Goal: Task Accomplishment & Management: Manage account settings

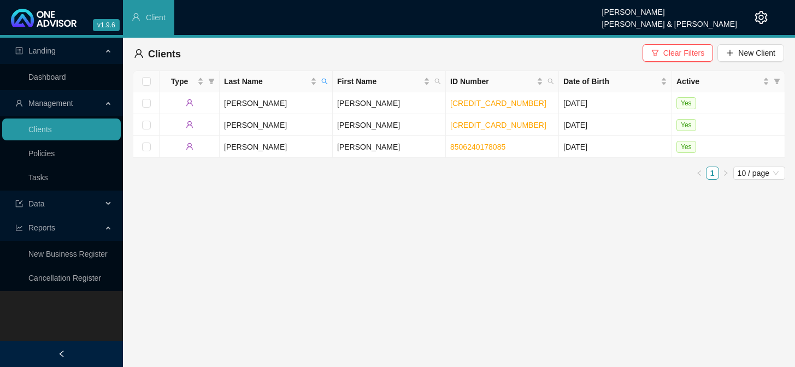
click at [49, 149] on link "Policies" at bounding box center [41, 153] width 26 height 9
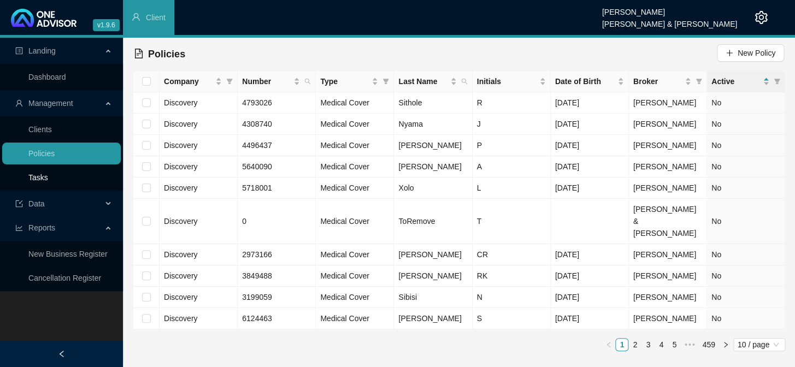
click at [48, 180] on link "Tasks" at bounding box center [38, 177] width 20 height 9
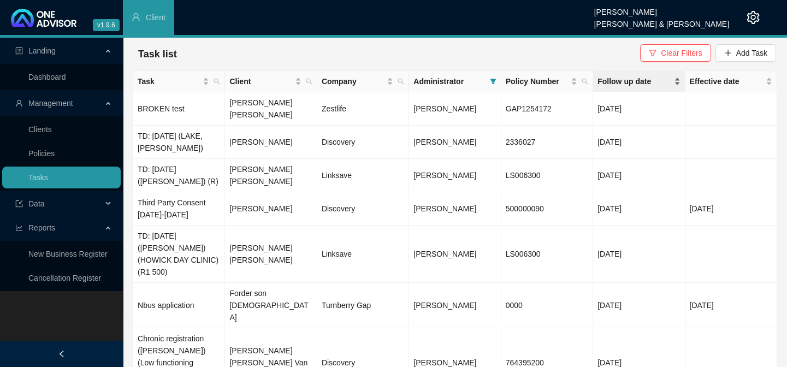
click at [641, 81] on span "Follow up date" at bounding box center [635, 81] width 74 height 12
click at [185, 164] on td "TD: [DATE] ([PERSON_NAME]) (R)" at bounding box center [179, 175] width 92 height 33
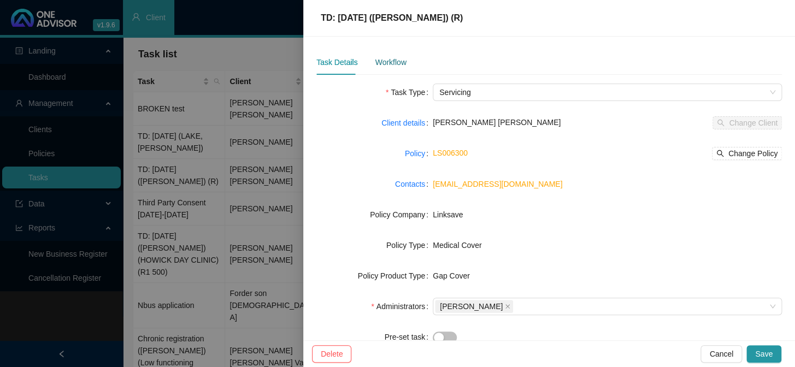
click at [403, 67] on div "Workflow" at bounding box center [390, 62] width 31 height 12
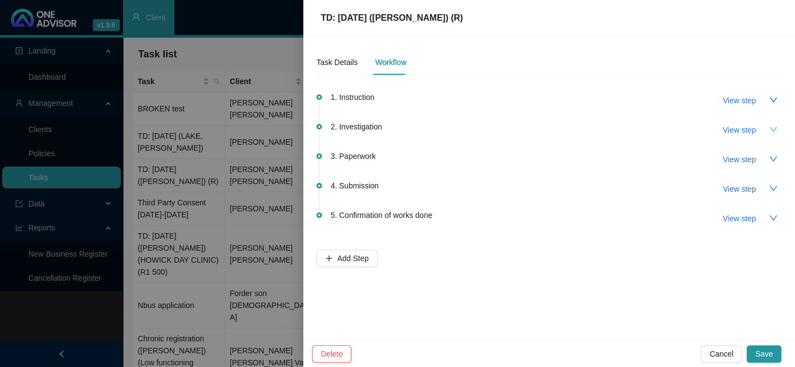
click at [771, 128] on icon "down" at bounding box center [773, 129] width 9 height 9
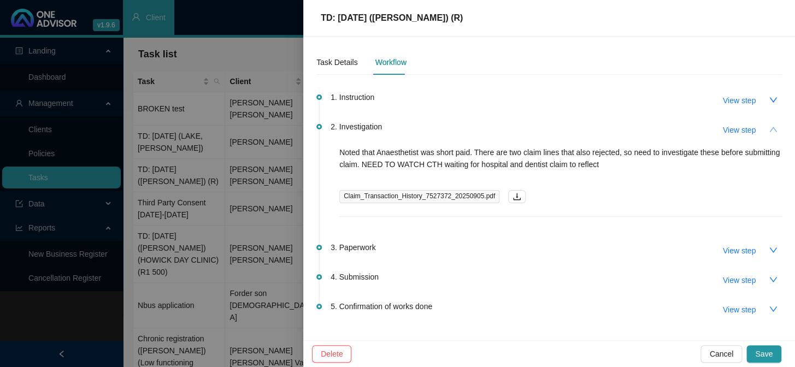
click at [771, 128] on button "button" at bounding box center [772, 129] width 17 height 17
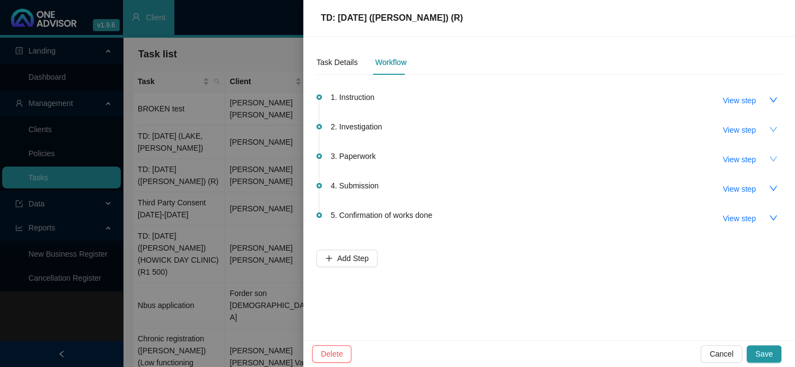
click at [769, 158] on icon "down" at bounding box center [773, 159] width 9 height 9
click at [770, 133] on icon "down" at bounding box center [773, 129] width 9 height 9
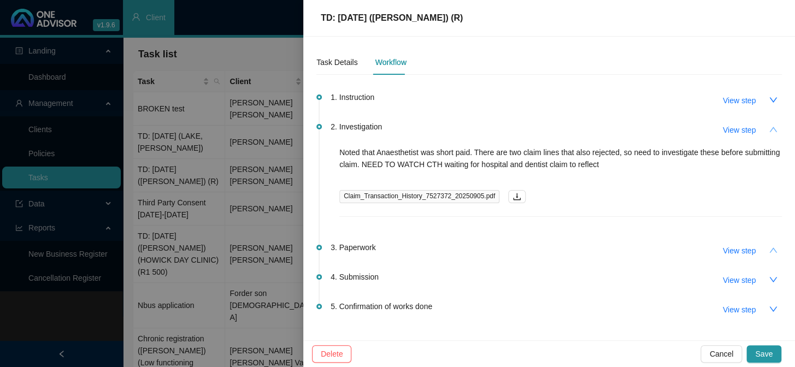
click at [769, 130] on icon "up" at bounding box center [773, 129] width 9 height 9
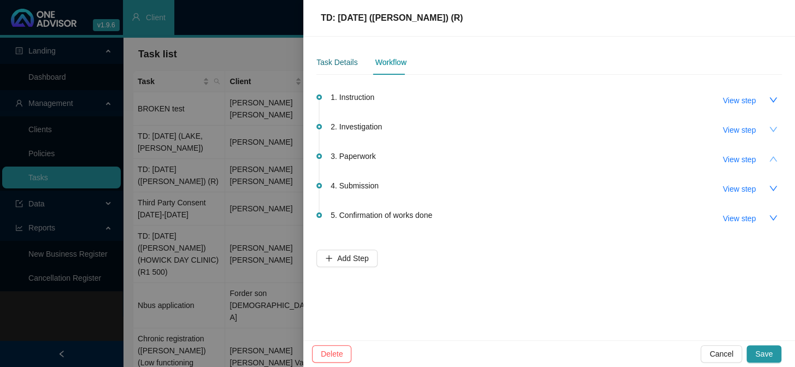
click at [334, 60] on div "Task Details" at bounding box center [336, 62] width 41 height 12
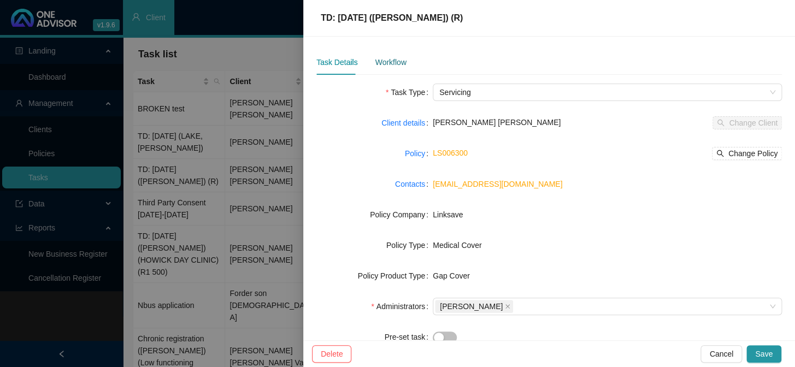
click at [378, 65] on div "Workflow" at bounding box center [390, 62] width 31 height 12
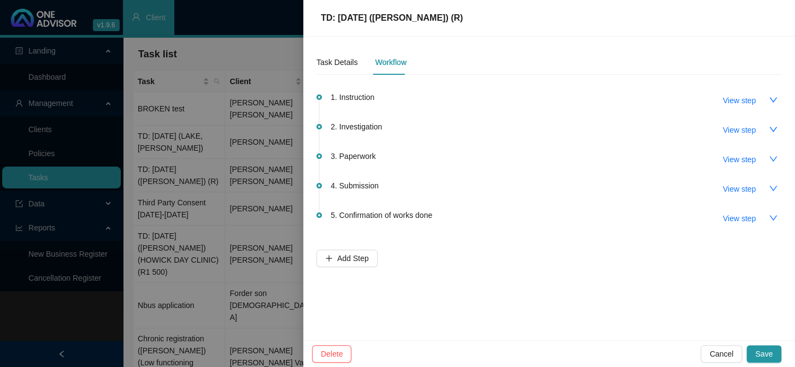
click at [273, 142] on div at bounding box center [397, 183] width 795 height 367
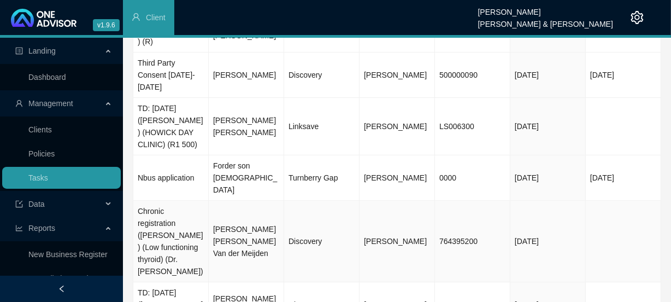
scroll to position [187, 0]
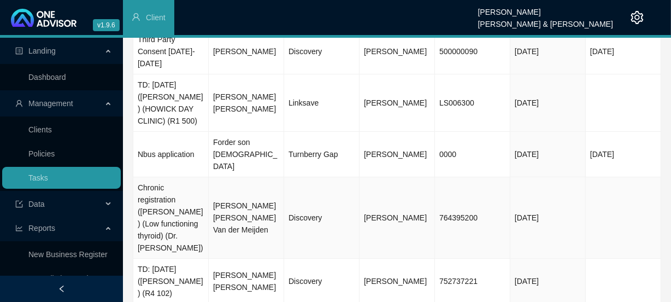
click at [241, 197] on td "[PERSON_NAME] [PERSON_NAME] Van der Meijden" at bounding box center [246, 217] width 75 height 81
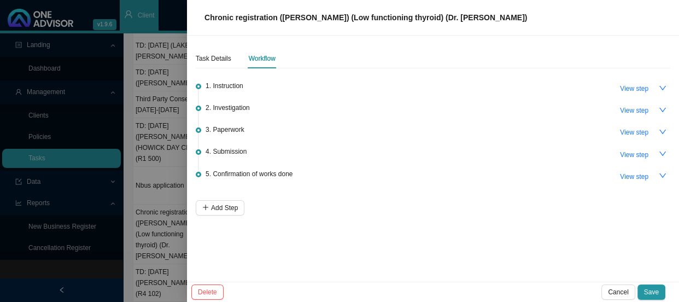
scroll to position [66, 0]
click at [661, 152] on icon "down" at bounding box center [662, 154] width 8 height 8
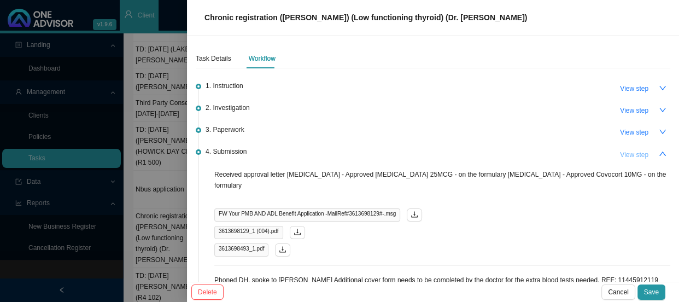
click at [636, 152] on span "View step" at bounding box center [634, 154] width 28 height 11
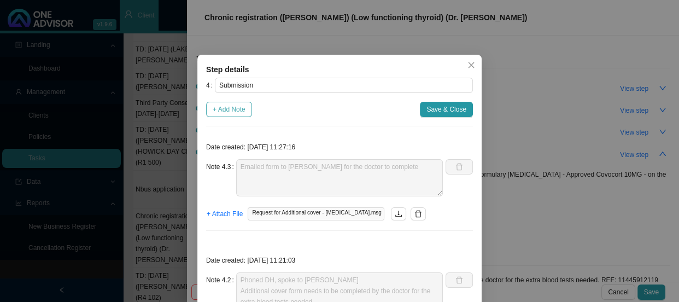
click at [219, 105] on span "+ Add Note" at bounding box center [229, 109] width 33 height 11
type textarea "Emailed form to [PERSON_NAME] for the doctor to complete"
type textarea "Phoned DH, spoke to [PERSON_NAME] Additional cover form needs to be completed b…"
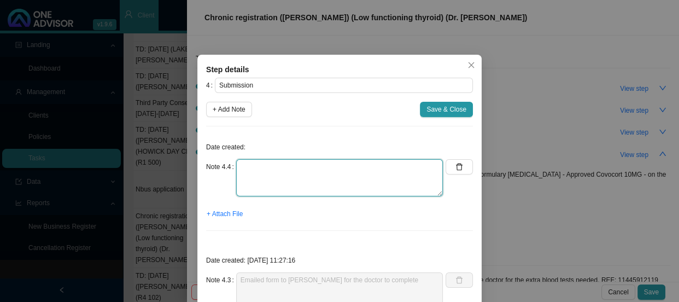
click at [253, 166] on textarea at bounding box center [339, 177] width 207 height 37
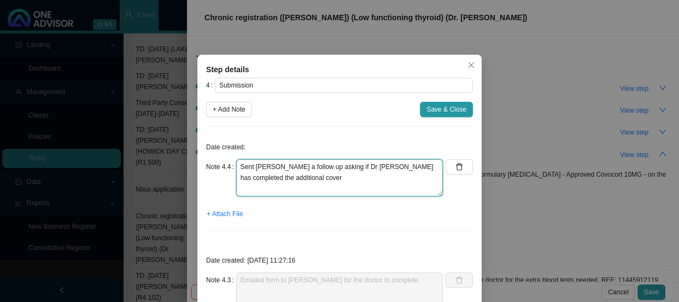
click at [417, 166] on textarea "Sent [PERSON_NAME] a follow up asking if Dr [PERSON_NAME] has completed the add…" at bounding box center [339, 177] width 207 height 37
type textarea "Sent [PERSON_NAME] a follow up asking if Dr [PERSON_NAME] has completed the app…"
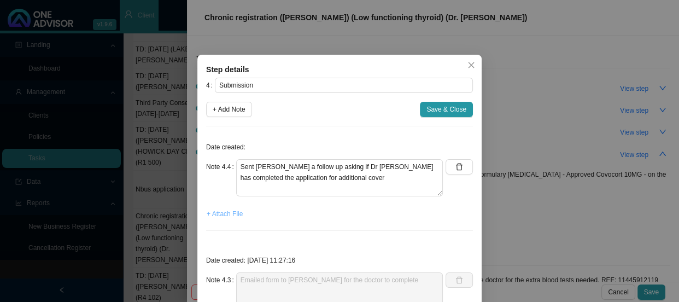
click at [227, 211] on span "+ Attach File" at bounding box center [225, 213] width 36 height 11
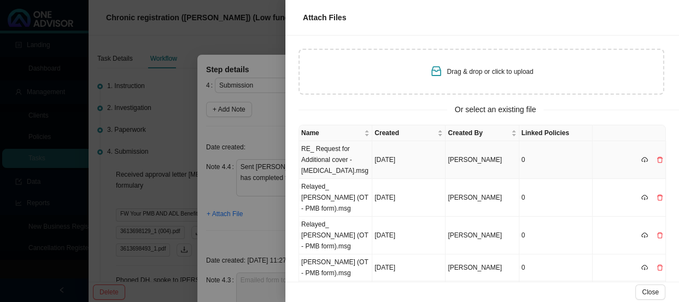
click at [322, 158] on td "RE_ Request for Additional cover - [MEDICAL_DATA].msg" at bounding box center [335, 160] width 73 height 38
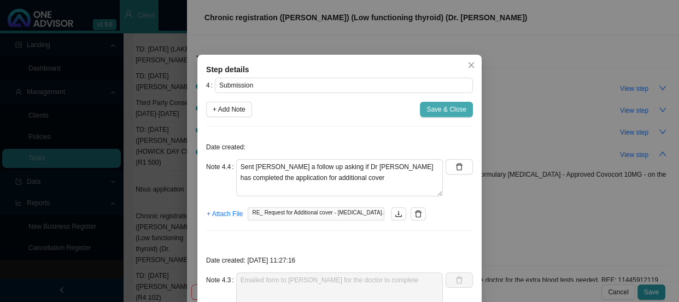
click at [433, 105] on span "Save & Close" at bounding box center [446, 109] width 40 height 11
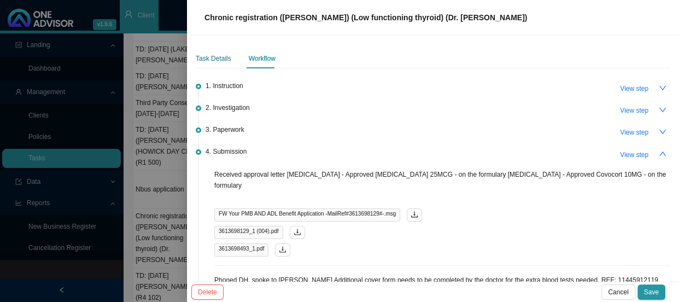
click at [215, 57] on div "Task Details" at bounding box center [214, 58] width 36 height 11
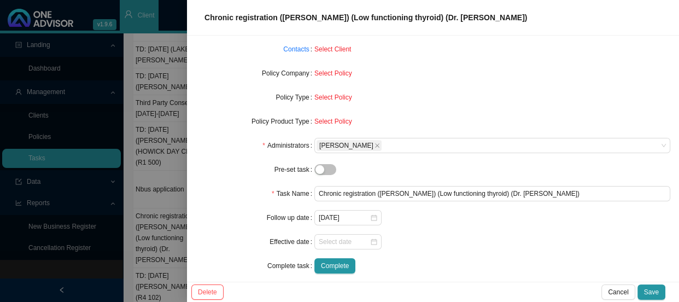
scroll to position [112, 0]
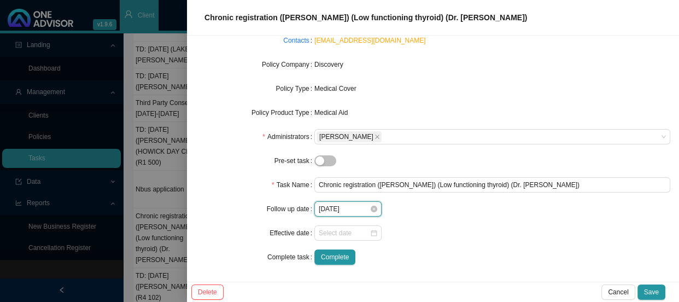
click at [356, 209] on input "[DATE]" at bounding box center [343, 208] width 51 height 11
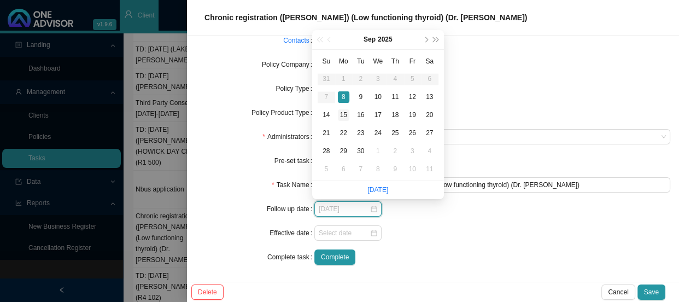
type input "[DATE]"
click at [346, 113] on div "15" at bounding box center [343, 114] width 11 height 11
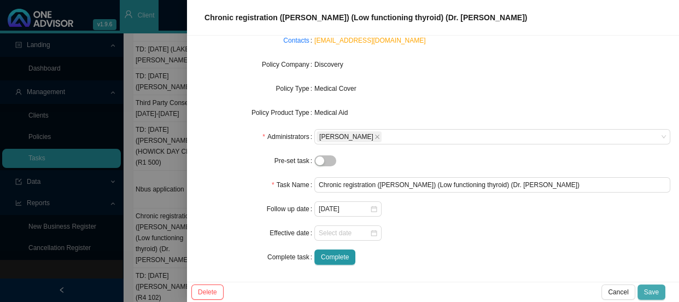
click at [661, 290] on button "Save" at bounding box center [651, 291] width 28 height 15
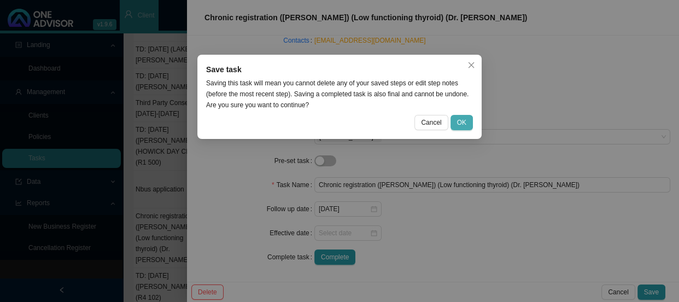
click at [467, 121] on button "OK" at bounding box center [461, 122] width 22 height 15
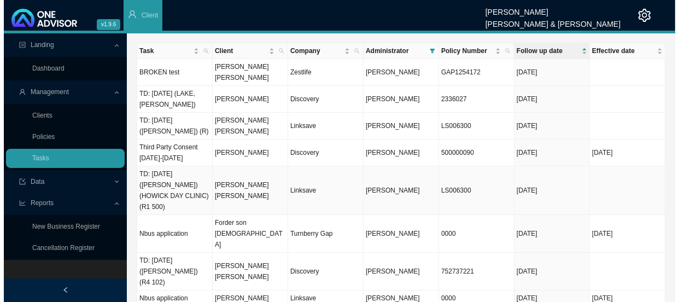
scroll to position [33, 0]
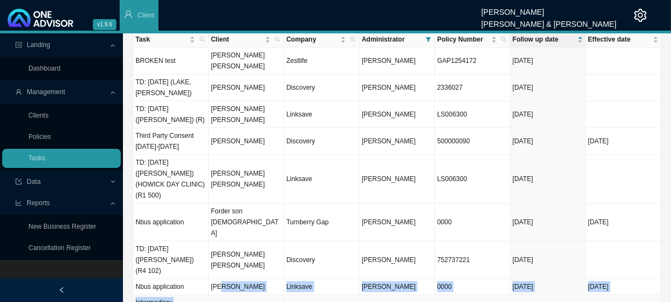
drag, startPoint x: 219, startPoint y: 230, endPoint x: 223, endPoint y: 255, distance: 25.0
click at [223, 255] on tbody "BROKEN test [PERSON_NAME] [PERSON_NAME] Zestlife [PERSON_NAME] GAP1254172 [DATE…" at bounding box center [397, 203] width 528 height 311
click at [225, 294] on td "[PERSON_NAME]" at bounding box center [246, 307] width 75 height 27
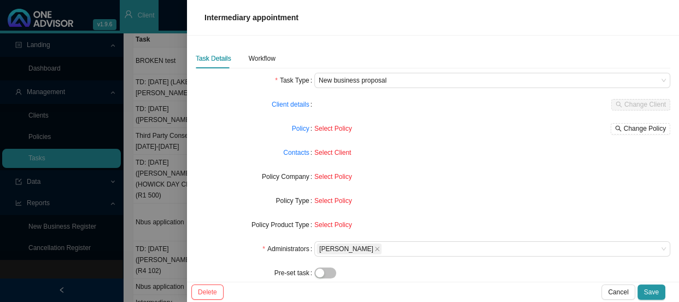
click at [180, 247] on div at bounding box center [339, 151] width 679 height 302
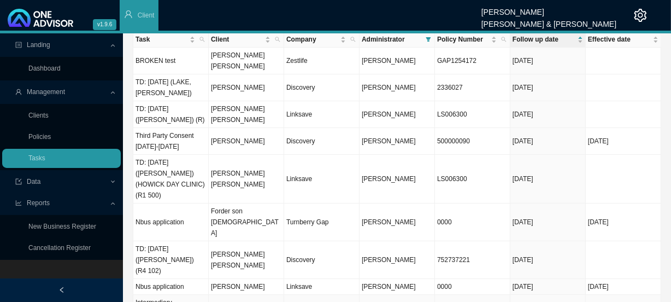
drag, startPoint x: 183, startPoint y: 247, endPoint x: 190, endPoint y: 249, distance: 7.3
click at [184, 294] on td "Intermediary appointment" at bounding box center [170, 307] width 75 height 27
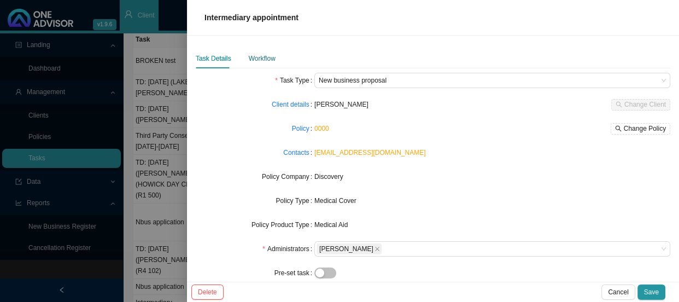
click at [266, 55] on div "Workflow" at bounding box center [262, 58] width 27 height 11
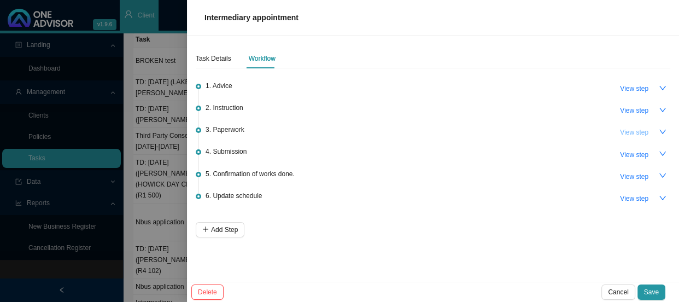
click at [639, 132] on span "View step" at bounding box center [634, 132] width 28 height 11
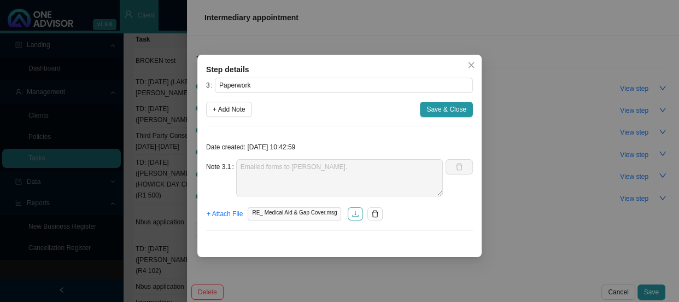
click at [361, 214] on button "button" at bounding box center [354, 213] width 15 height 13
click at [497, 84] on div "Step details 3 Paperwork + Add Note Save & Close Date created: [DATE] 10:42:59 …" at bounding box center [339, 151] width 679 height 302
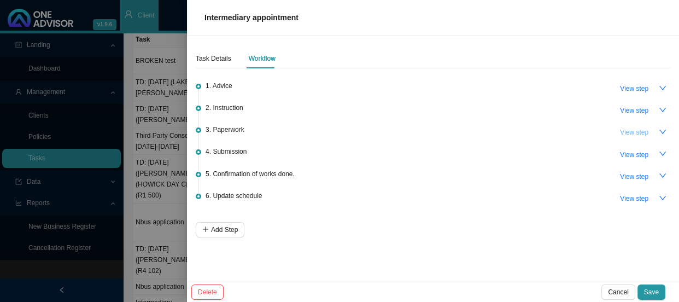
click at [639, 132] on span "View step" at bounding box center [634, 132] width 28 height 11
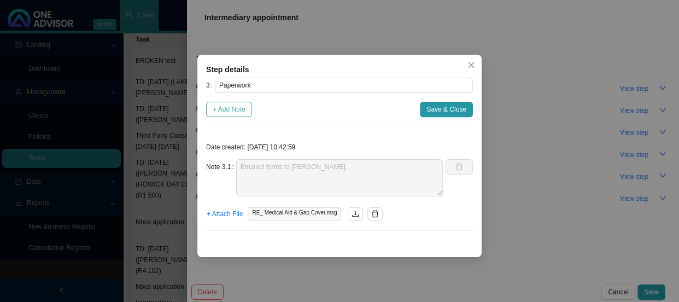
click at [235, 106] on span "+ Add Note" at bounding box center [229, 109] width 33 height 11
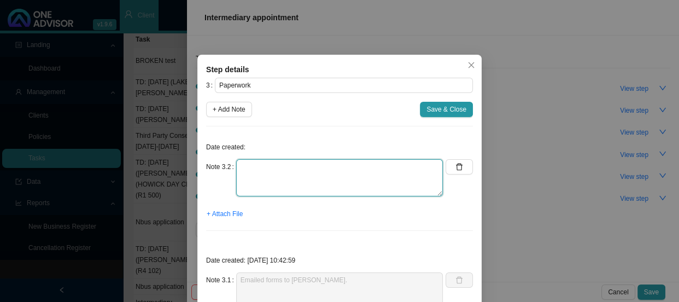
click at [251, 170] on textarea at bounding box center [339, 177] width 207 height 37
type textarea "Sent a reminder to [PERSON_NAME] for the form"
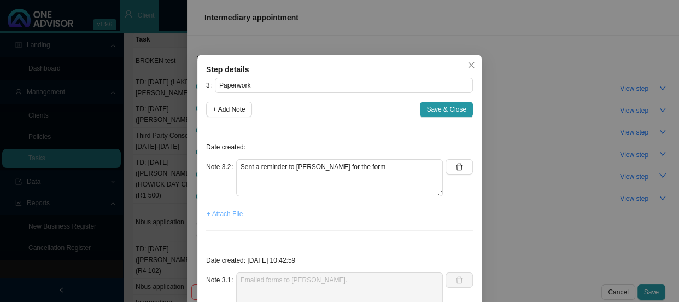
click at [221, 212] on span "+ Attach File" at bounding box center [225, 213] width 36 height 11
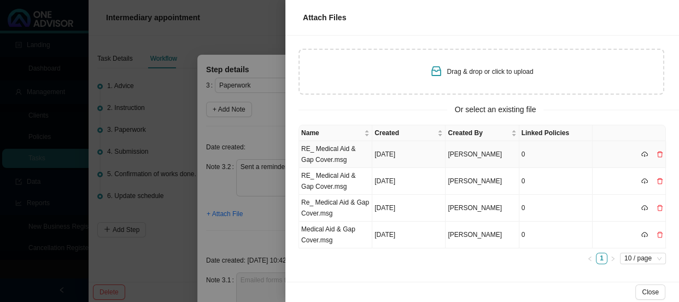
click at [332, 149] on td "RE_ Medical Aid & Gap Cover.msg" at bounding box center [335, 154] width 73 height 27
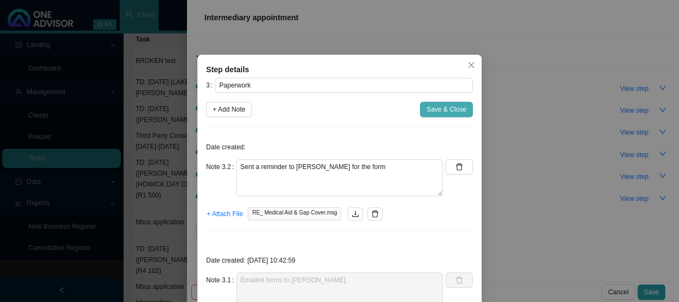
click at [443, 110] on span "Save & Close" at bounding box center [446, 109] width 40 height 11
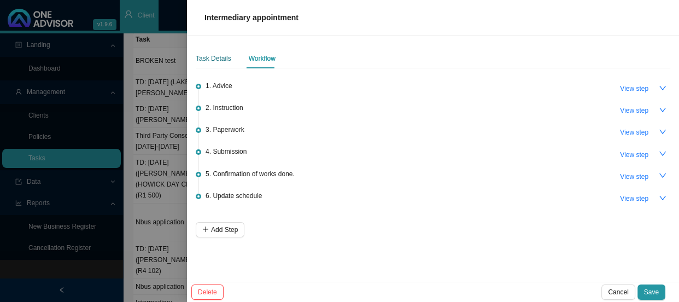
click at [219, 60] on div "Task Details" at bounding box center [214, 58] width 36 height 11
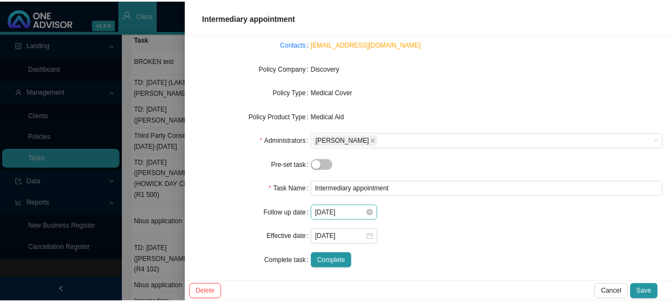
scroll to position [112, 0]
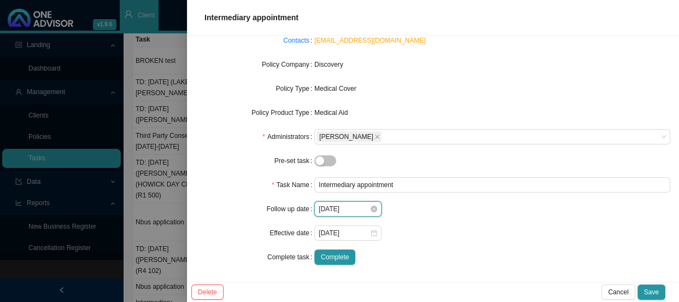
click at [346, 206] on input "[DATE]" at bounding box center [343, 208] width 51 height 11
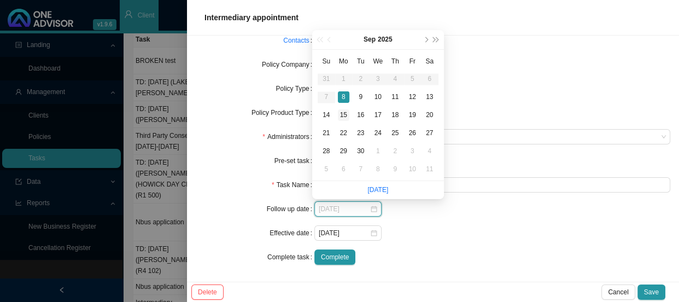
type input "[DATE]"
click at [343, 114] on div "15" at bounding box center [343, 114] width 11 height 11
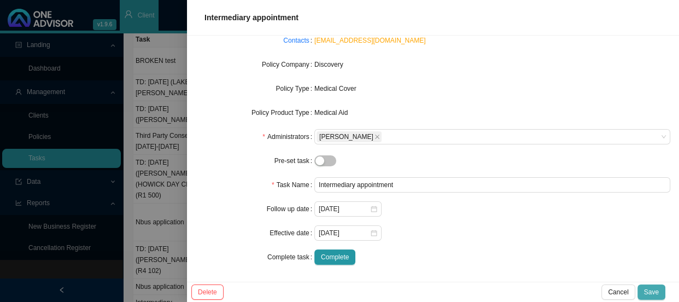
click at [656, 286] on span "Save" at bounding box center [651, 291] width 15 height 11
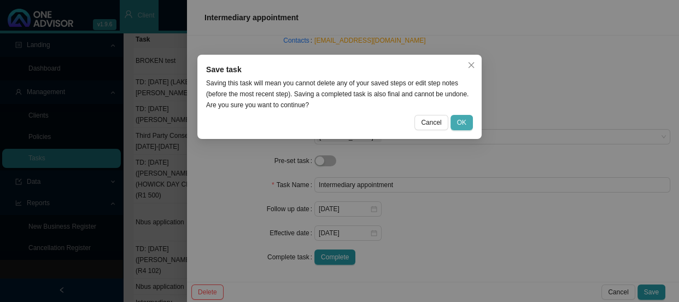
click at [462, 123] on span "OK" at bounding box center [461, 122] width 9 height 11
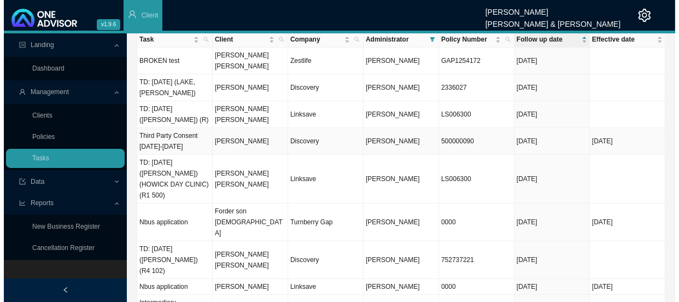
scroll to position [22, 0]
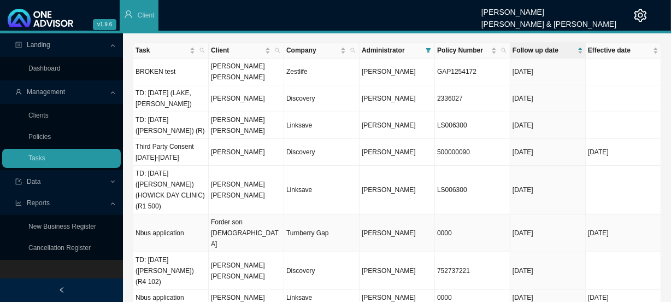
click at [225, 214] on td "Forder son [DEMOGRAPHIC_DATA]" at bounding box center [246, 233] width 75 height 38
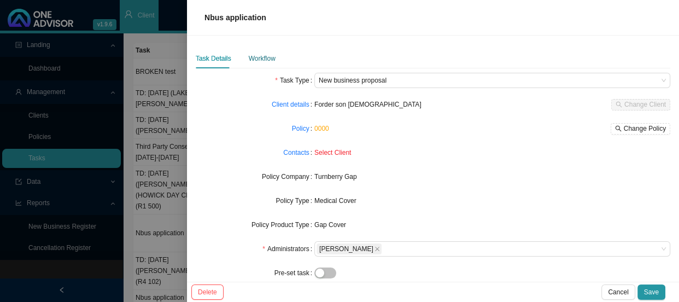
click at [264, 56] on div "Workflow" at bounding box center [262, 58] width 27 height 11
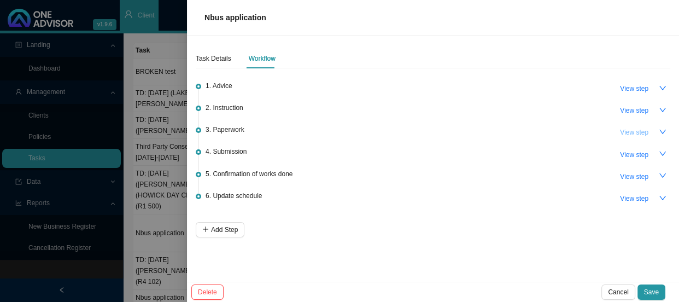
click at [642, 134] on span "View step" at bounding box center [634, 132] width 28 height 11
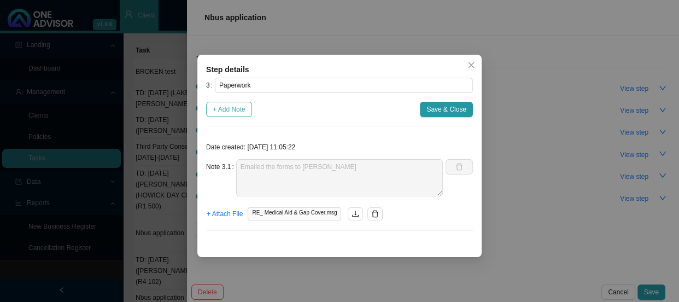
click at [229, 109] on span "+ Add Note" at bounding box center [229, 109] width 33 height 11
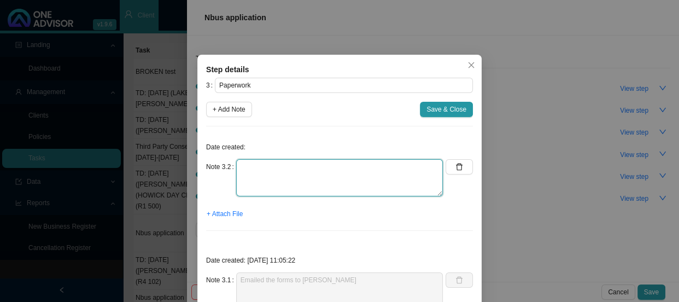
click at [294, 173] on textarea at bounding box center [339, 177] width 207 height 37
type textarea "Sent a reminder to [PERSON_NAME] for the form"
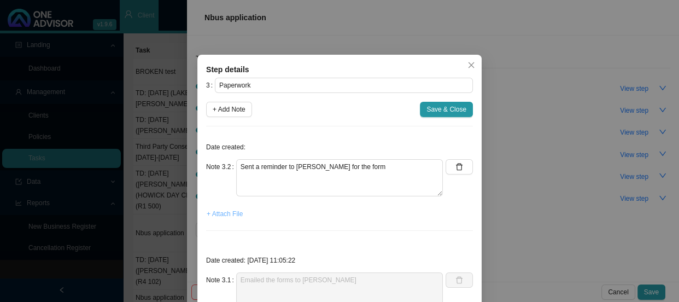
click at [225, 216] on span "+ Attach File" at bounding box center [225, 213] width 36 height 11
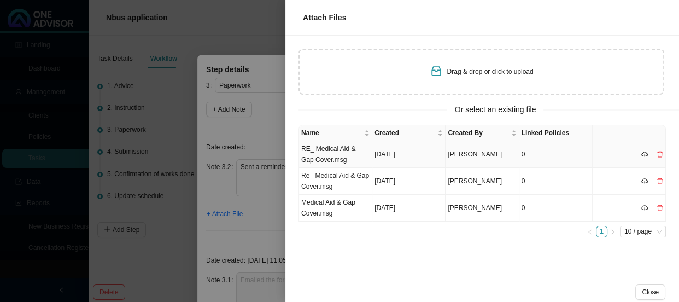
click at [351, 155] on td "RE_ Medical Aid & Gap Cover.msg" at bounding box center [335, 154] width 73 height 27
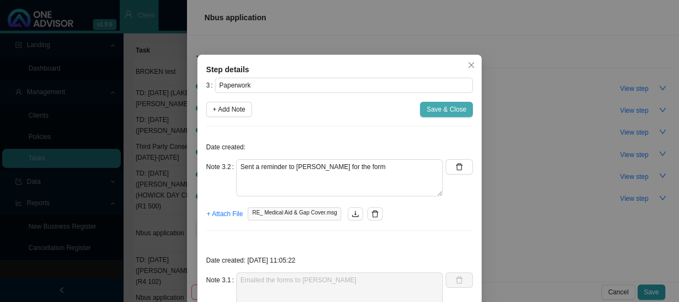
click at [435, 108] on span "Save & Close" at bounding box center [446, 109] width 40 height 11
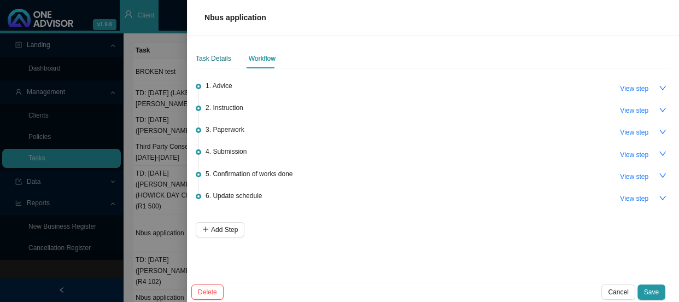
click at [205, 54] on div "Task Details" at bounding box center [214, 58] width 36 height 11
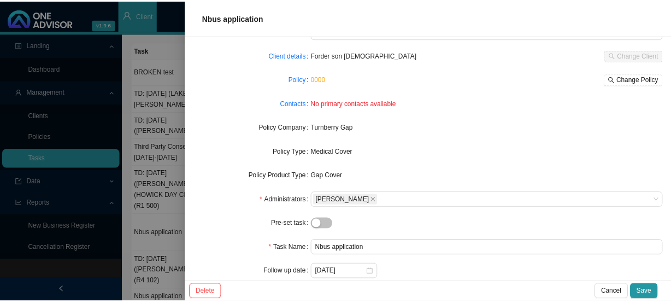
scroll to position [112, 0]
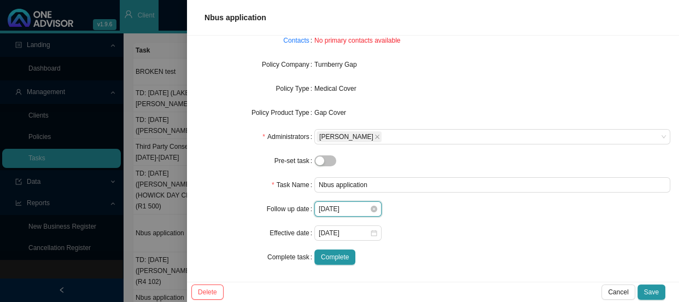
click at [342, 206] on input "[DATE]" at bounding box center [343, 208] width 51 height 11
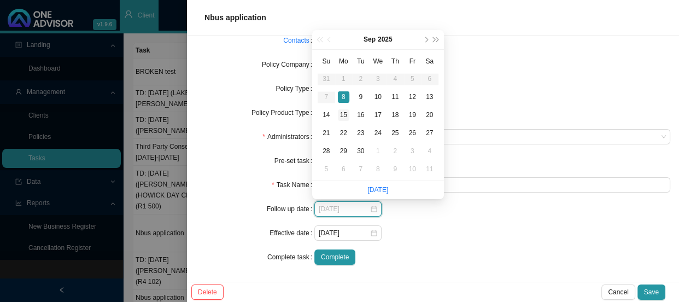
type input "[DATE]"
click at [346, 112] on div "15" at bounding box center [343, 114] width 11 height 11
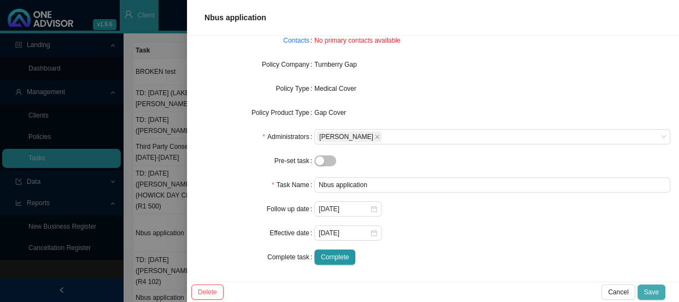
click at [648, 288] on span "Save" at bounding box center [651, 291] width 15 height 11
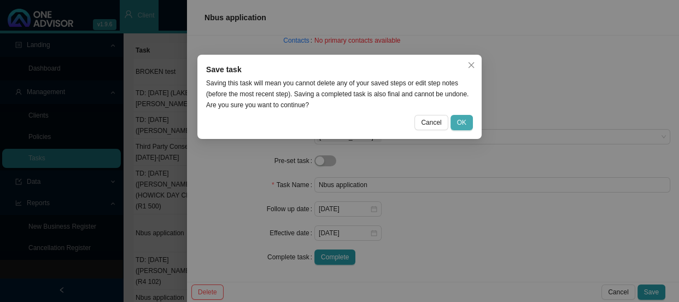
click at [456, 116] on button "OK" at bounding box center [461, 122] width 22 height 15
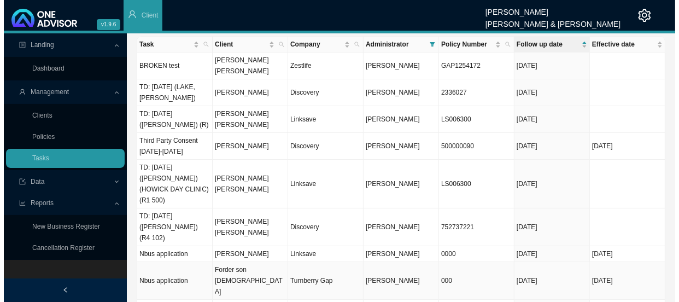
scroll to position [55, 0]
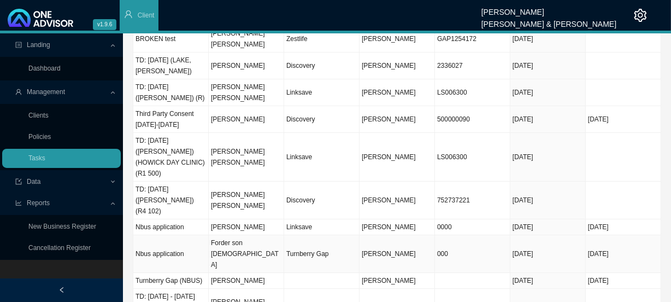
click at [196, 235] on td "Nbus application" at bounding box center [170, 254] width 75 height 38
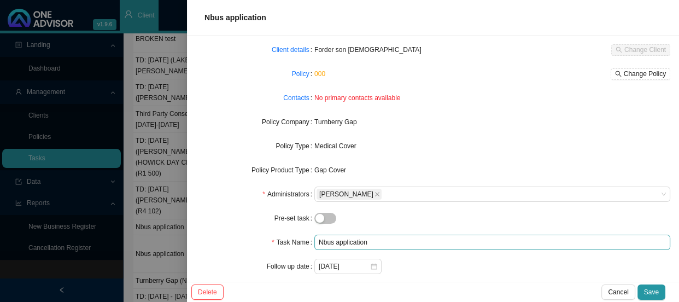
scroll to position [112, 0]
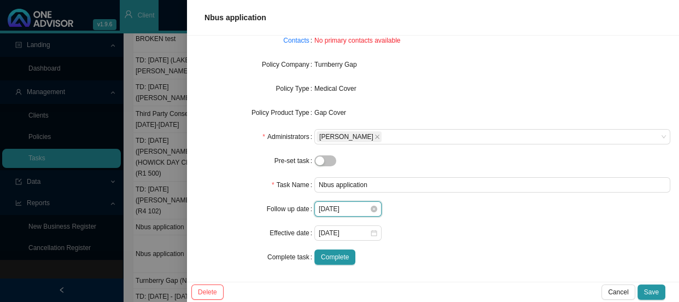
click at [346, 203] on input "[DATE]" at bounding box center [343, 208] width 51 height 11
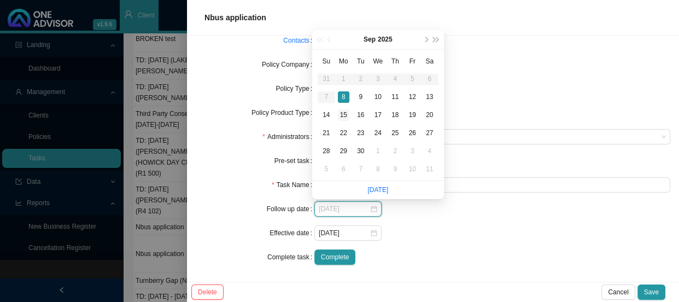
type input "[DATE]"
click at [347, 114] on div "15" at bounding box center [343, 114] width 11 height 11
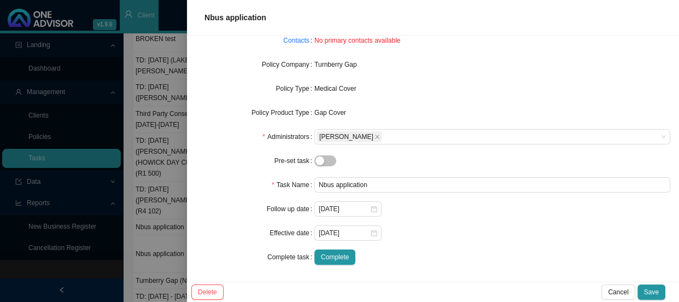
scroll to position [0, 0]
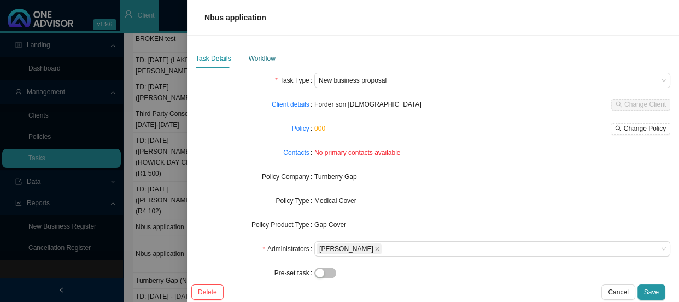
click at [264, 59] on div "Workflow" at bounding box center [262, 58] width 27 height 11
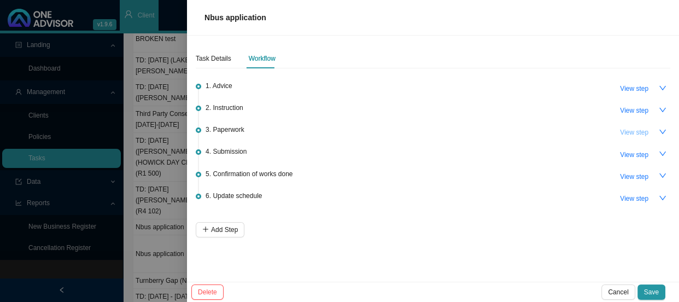
click at [640, 129] on span "View step" at bounding box center [634, 132] width 28 height 11
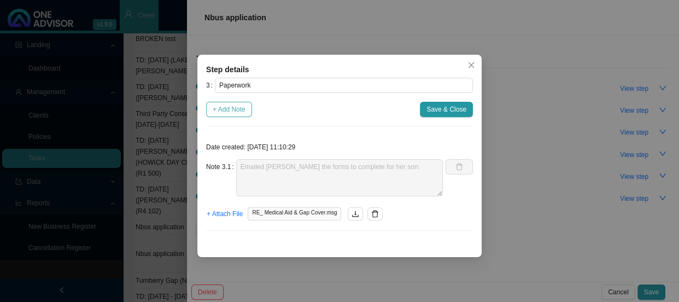
click at [233, 108] on span "+ Add Note" at bounding box center [229, 109] width 33 height 11
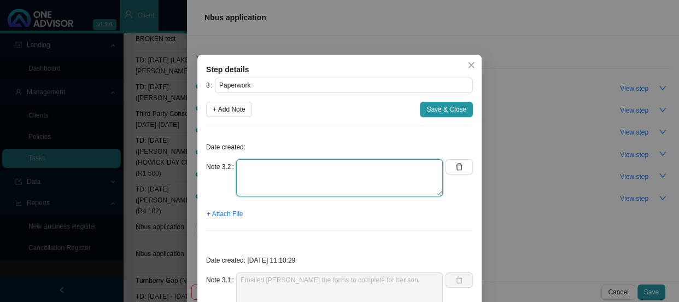
click at [258, 166] on textarea at bounding box center [339, 177] width 207 height 37
type textarea "Sent [PERSON_NAME] a reminder for the form"
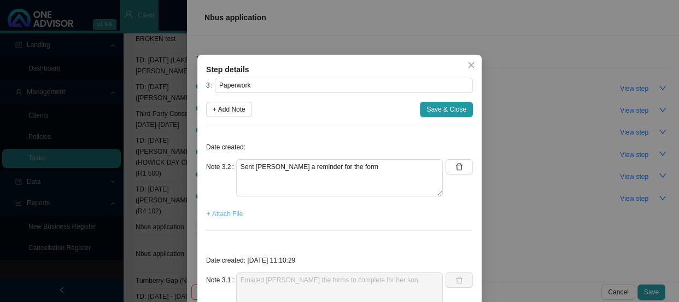
click at [228, 211] on span "+ Attach File" at bounding box center [225, 213] width 36 height 11
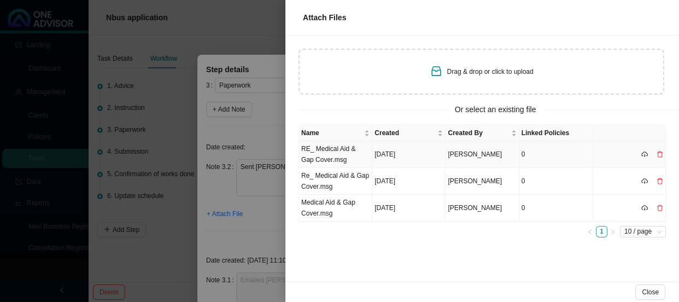
click at [339, 149] on td "RE_ Medical Aid & Gap Cover.msg" at bounding box center [335, 154] width 73 height 27
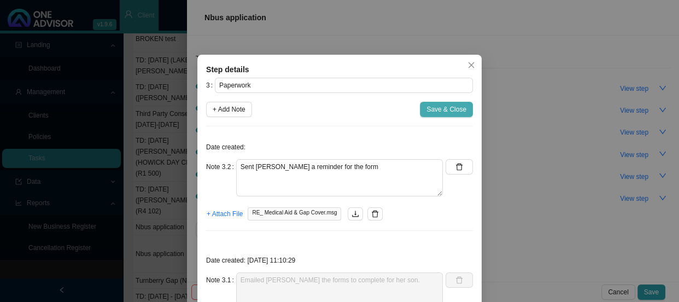
click at [441, 109] on span "Save & Close" at bounding box center [446, 109] width 40 height 11
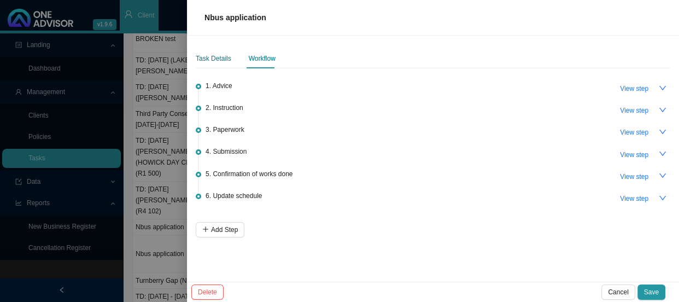
click at [217, 57] on div "Task Details" at bounding box center [214, 58] width 36 height 11
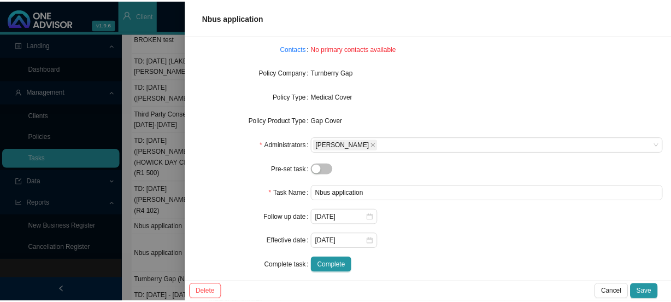
scroll to position [112, 0]
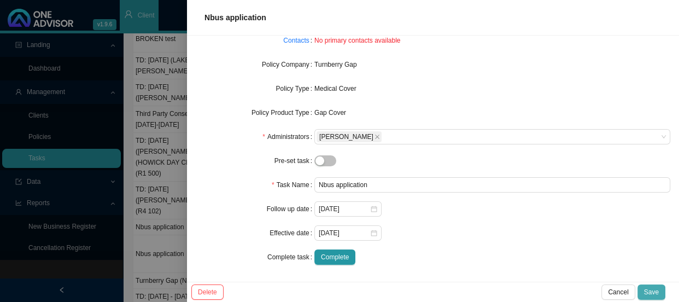
click at [652, 290] on span "Save" at bounding box center [651, 291] width 15 height 11
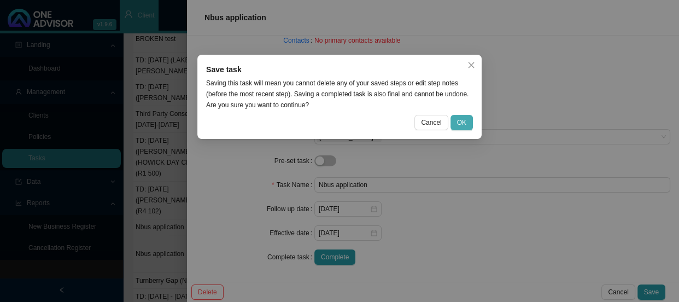
click at [462, 121] on span "OK" at bounding box center [461, 122] width 9 height 11
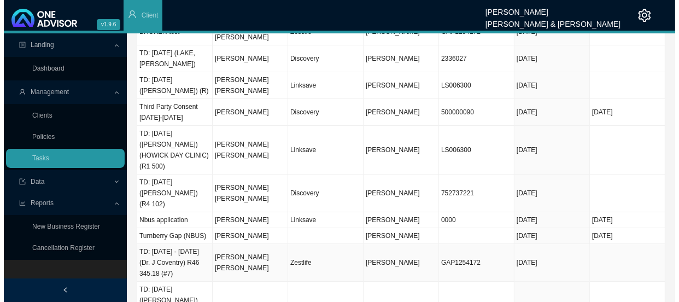
scroll to position [66, 0]
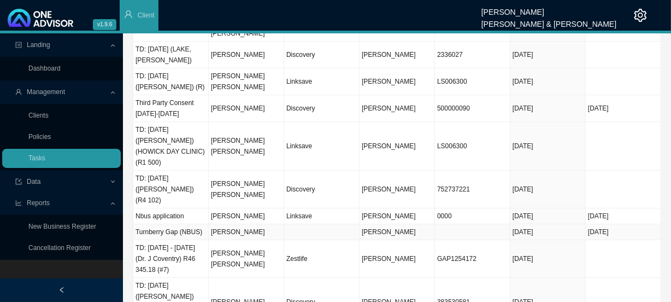
click at [243, 224] on td "[PERSON_NAME]" at bounding box center [246, 232] width 75 height 16
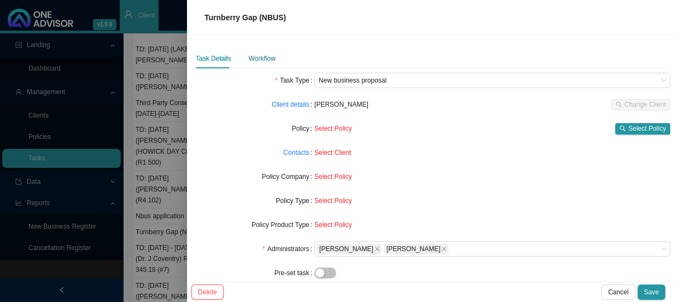
click at [260, 55] on div "Workflow" at bounding box center [262, 58] width 27 height 11
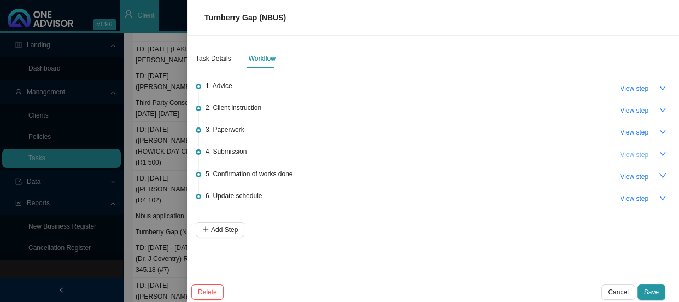
click at [636, 150] on span "View step" at bounding box center [634, 154] width 28 height 11
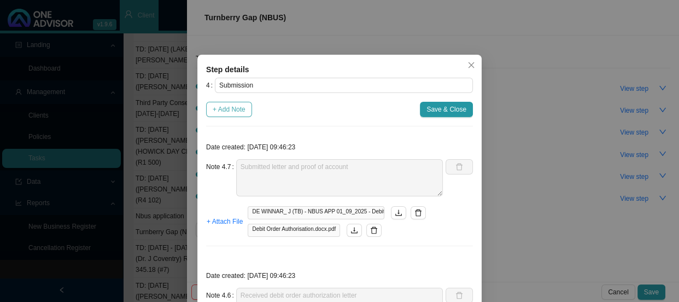
click at [219, 108] on span "+ Add Note" at bounding box center [229, 109] width 33 height 11
type textarea "Submitted letter and proof of account"
type textarea "Received debit order authorization letter"
type textarea "Sent [PERSON_NAME] a reminder for the authorization letter for the debit order"
type textarea "[PERSON_NAME] asked if we have a template document he can make use off - emaile…"
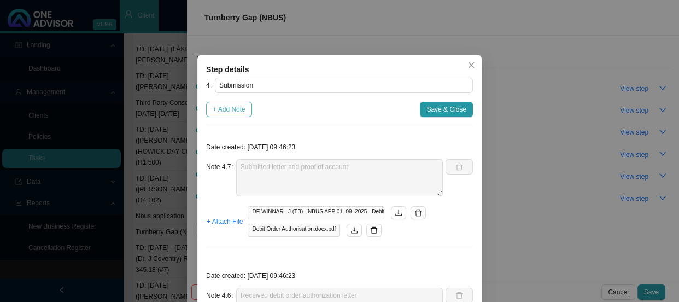
type textarea "Emailed [PERSON_NAME] and asked for a letter of authorization"
type textarea "A Letter of Authorization from the bank holder has been requested"
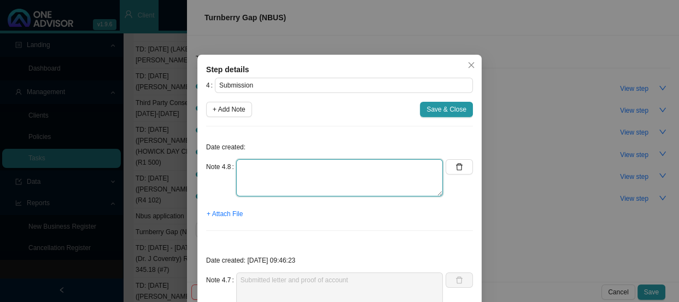
click at [267, 168] on textarea at bounding box center [339, 177] width 207 height 37
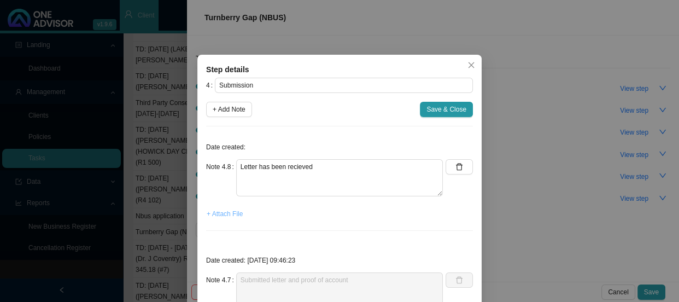
click at [225, 219] on button "+ Attach File" at bounding box center [224, 213] width 37 height 15
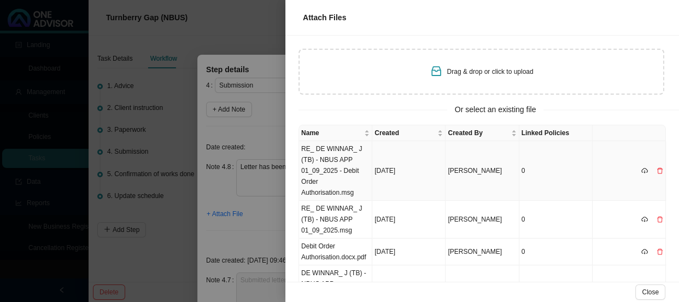
click at [329, 162] on td "RE_ DE WINNAR_ J (TB) - NBUS APP 01_09_2025 - Debit Order Authorisation.msg" at bounding box center [335, 171] width 73 height 60
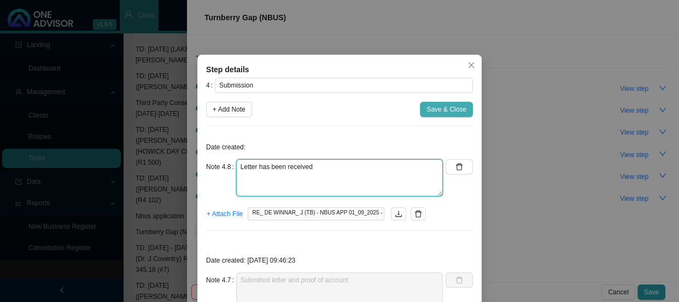
type textarea "Letter has been received"
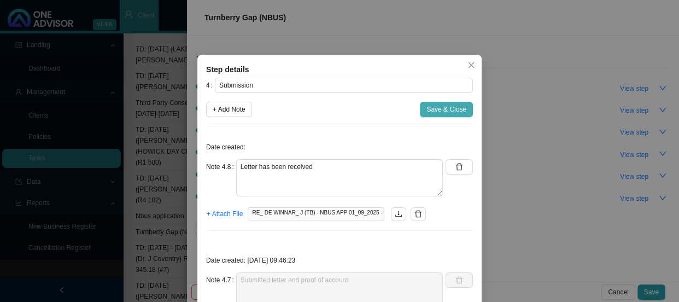
click at [440, 113] on span "Save & Close" at bounding box center [446, 109] width 40 height 11
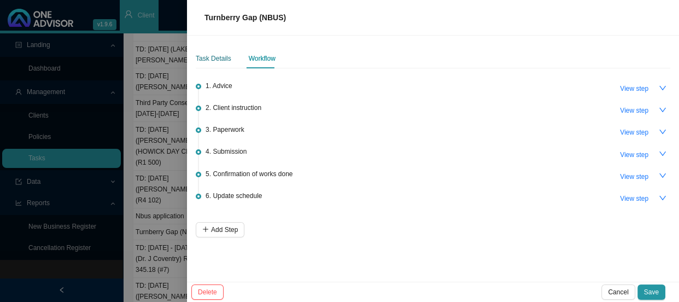
click at [208, 53] on div "Task Details" at bounding box center [214, 58] width 36 height 11
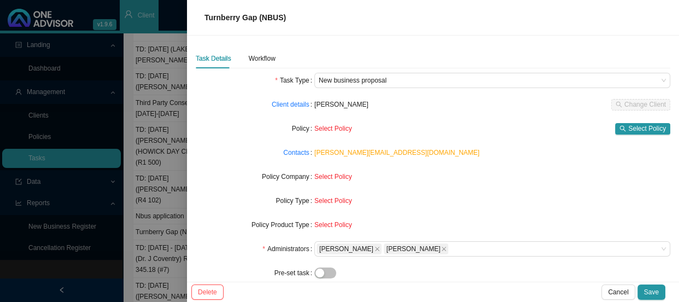
scroll to position [112, 0]
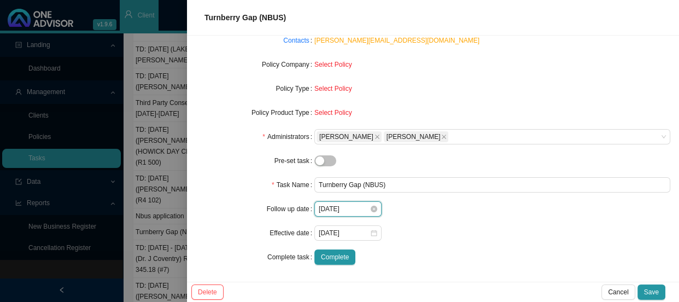
click at [352, 209] on input "[DATE]" at bounding box center [343, 208] width 51 height 11
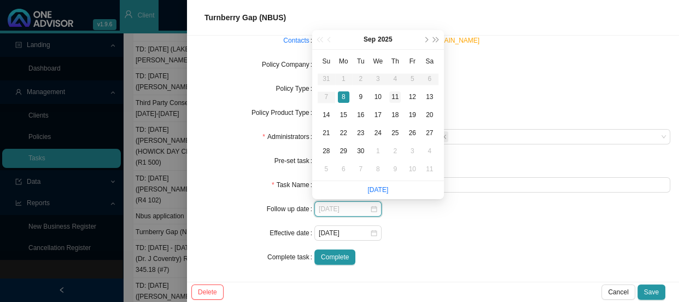
type input "[DATE]"
click at [392, 97] on div "11" at bounding box center [394, 96] width 11 height 11
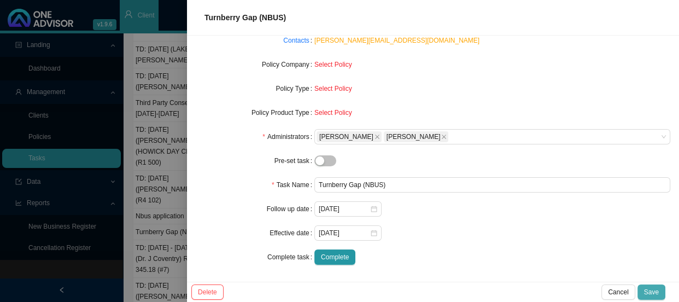
click at [656, 288] on span "Save" at bounding box center [651, 291] width 15 height 11
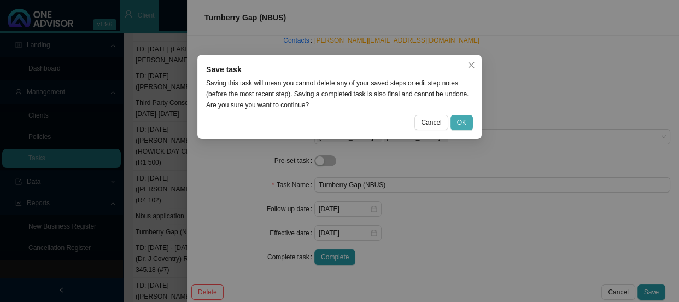
click at [452, 119] on button "OK" at bounding box center [461, 122] width 22 height 15
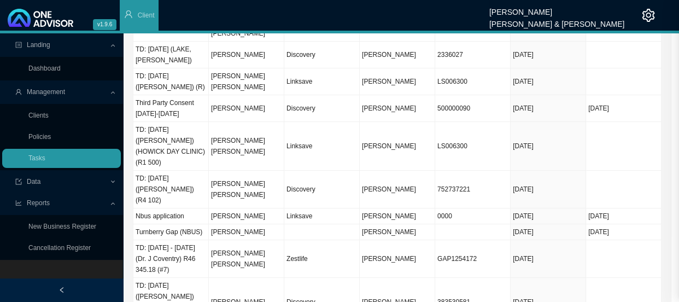
scroll to position [55, 0]
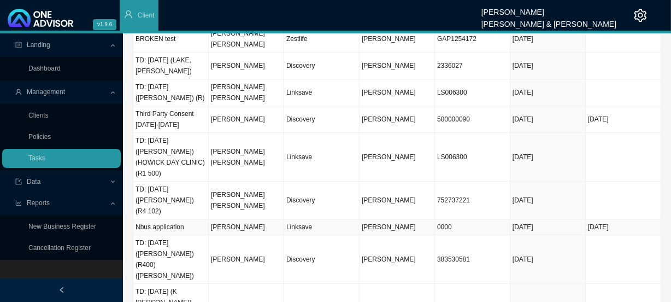
click at [247, 219] on td "[PERSON_NAME]" at bounding box center [246, 227] width 75 height 16
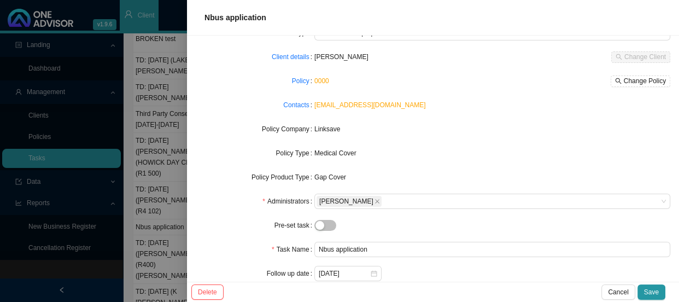
scroll to position [112, 0]
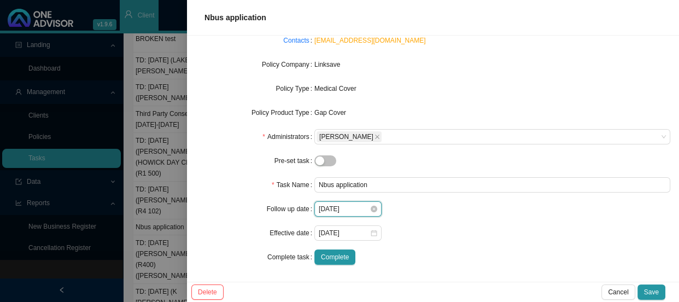
click at [345, 211] on input "[DATE]" at bounding box center [343, 208] width 51 height 11
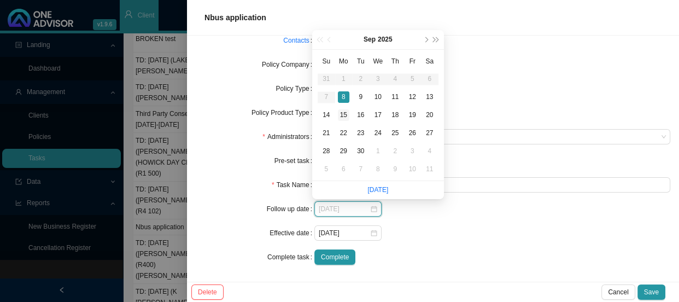
type input "[DATE]"
click at [344, 115] on div "15" at bounding box center [343, 114] width 11 height 11
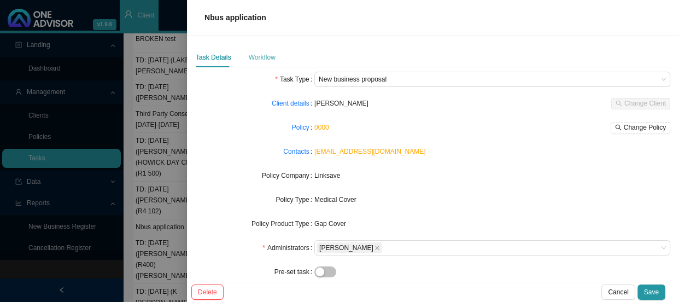
scroll to position [0, 0]
click at [271, 56] on div "Workflow" at bounding box center [262, 58] width 27 height 11
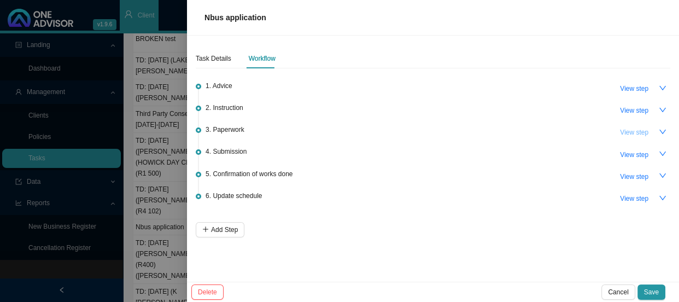
click at [640, 133] on span "View step" at bounding box center [634, 132] width 28 height 11
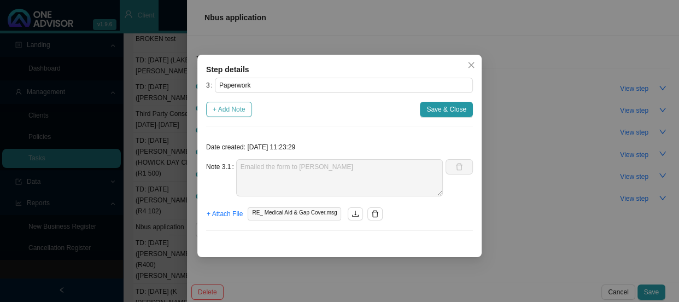
click at [233, 110] on span "+ Add Note" at bounding box center [229, 109] width 33 height 11
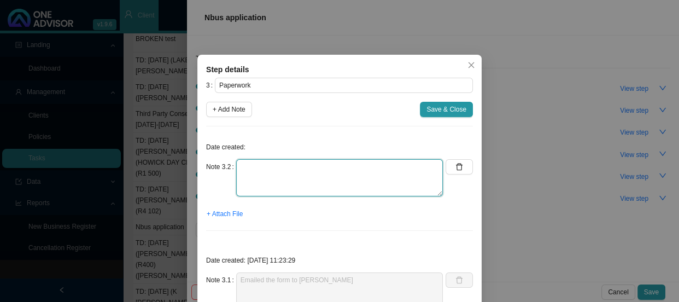
click at [257, 168] on textarea at bounding box center [339, 177] width 207 height 37
type textarea "Sent [PERSON_NAME] a reminder for the form"
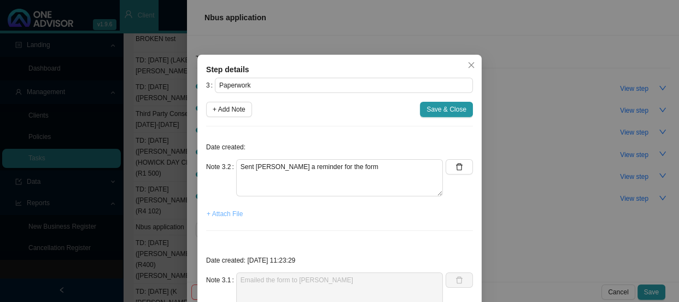
click at [215, 209] on span "+ Attach File" at bounding box center [225, 213] width 36 height 11
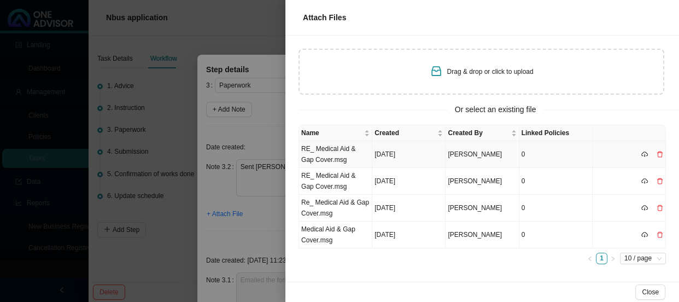
click at [337, 150] on td "RE_ Medical Aid & Gap Cover.msg" at bounding box center [335, 154] width 73 height 27
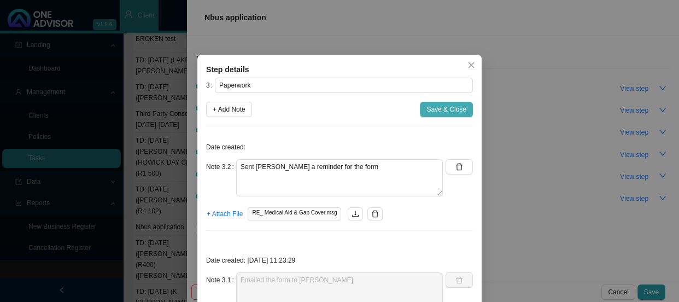
click at [457, 109] on span "Save & Close" at bounding box center [446, 109] width 40 height 11
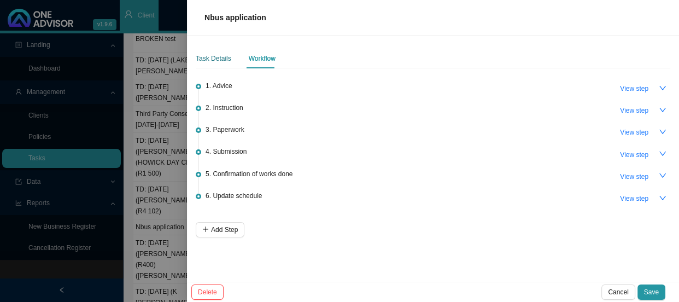
click at [219, 58] on div "Task Details" at bounding box center [214, 58] width 36 height 11
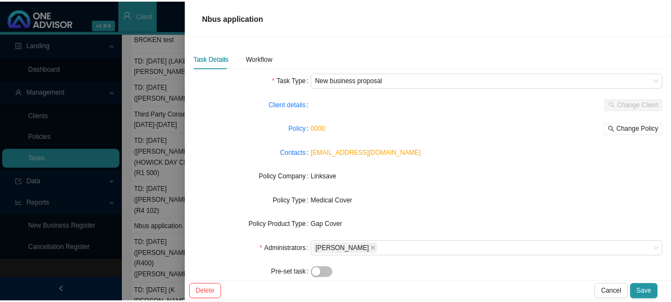
scroll to position [112, 0]
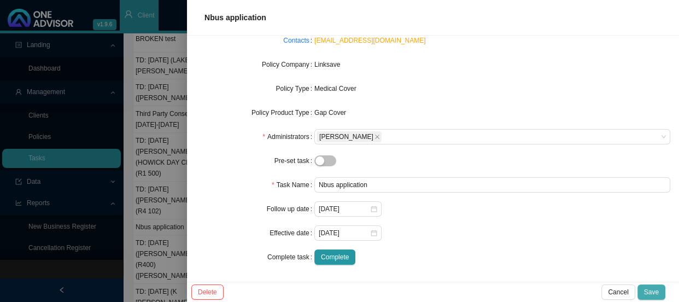
click at [653, 291] on span "Save" at bounding box center [651, 291] width 15 height 11
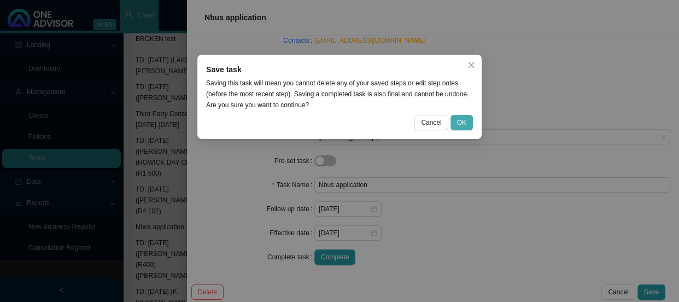
click at [468, 120] on button "OK" at bounding box center [461, 122] width 22 height 15
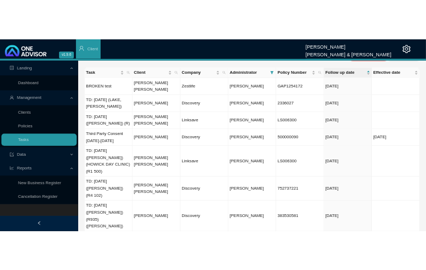
scroll to position [5, 0]
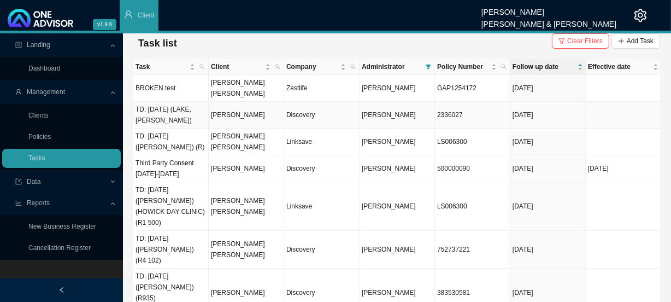
click at [219, 128] on td "[PERSON_NAME] [PERSON_NAME]" at bounding box center [246, 141] width 75 height 27
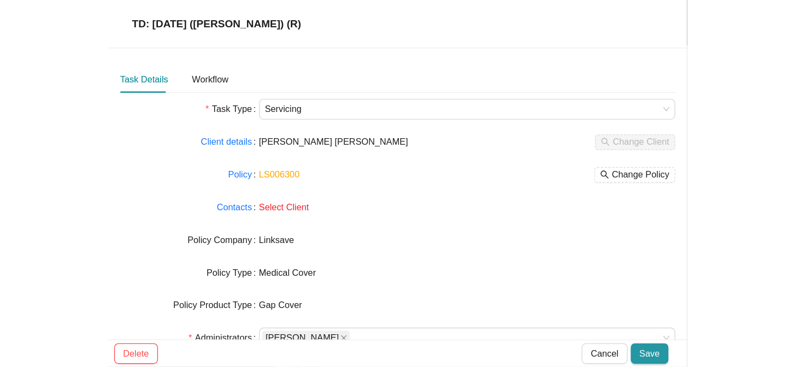
scroll to position [0, 0]
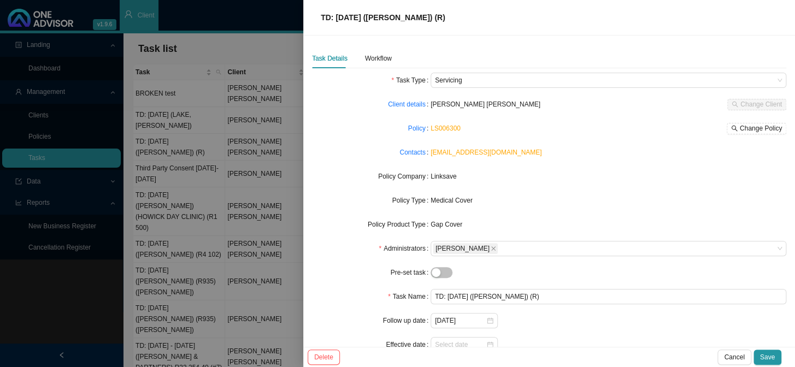
click at [355, 60] on div "Task Details Workflow" at bounding box center [352, 59] width 80 height 20
click at [361, 58] on div "Task Details Workflow" at bounding box center [352, 59] width 80 height 20
click at [373, 56] on div "Workflow" at bounding box center [378, 58] width 27 height 11
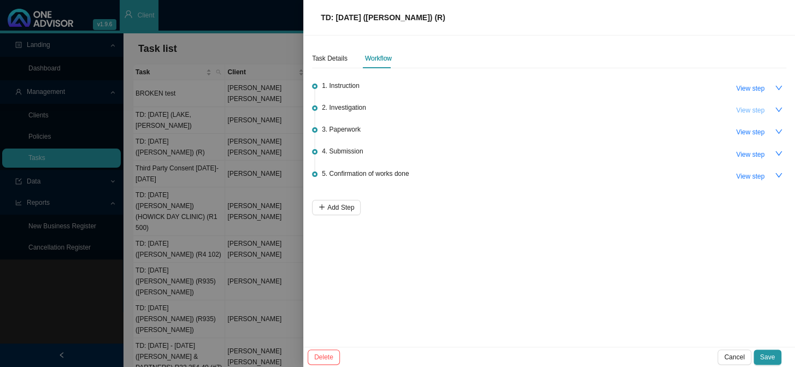
click at [754, 109] on span "View step" at bounding box center [750, 110] width 28 height 11
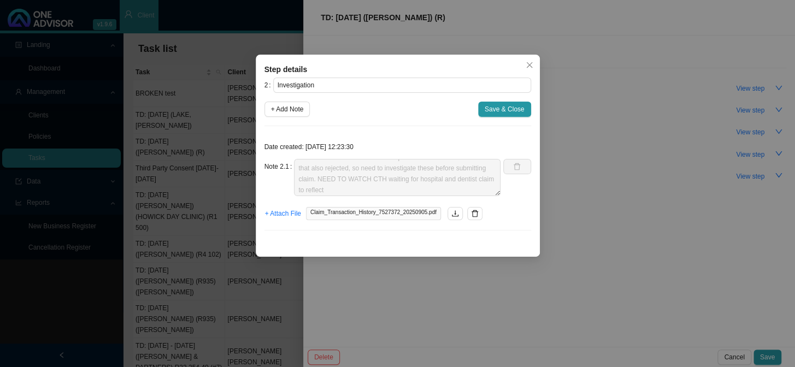
scroll to position [11, 0]
click at [584, 199] on div "Step details 2 Investigation + Add Note Save & Close Date created: [DATE] 12:23…" at bounding box center [397, 183] width 795 height 367
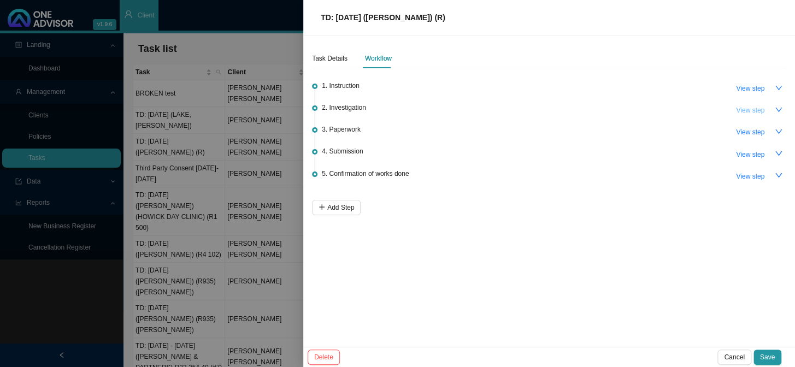
click at [745, 111] on span "View step" at bounding box center [750, 110] width 28 height 11
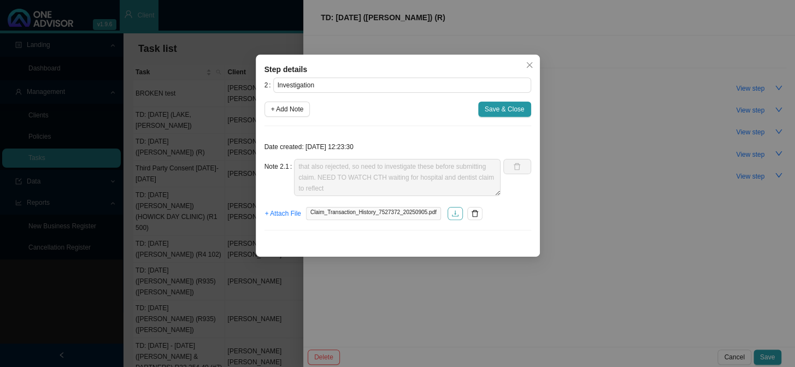
click at [451, 217] on icon "download" at bounding box center [455, 214] width 8 height 8
click at [527, 58] on button "Close" at bounding box center [529, 64] width 15 height 15
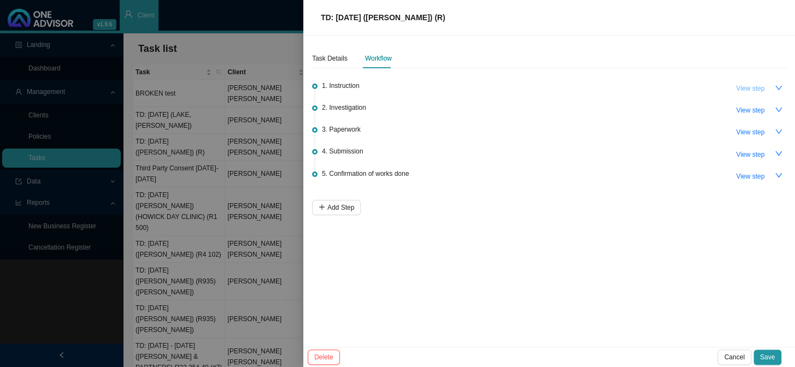
click at [739, 86] on span "View step" at bounding box center [750, 88] width 28 height 11
type input "Instruction"
type textarea "Received an email from [PERSON_NAME] notifying us of admission."
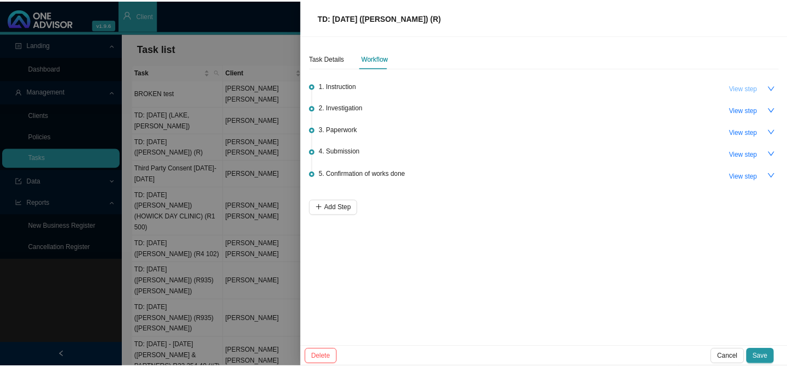
scroll to position [0, 0]
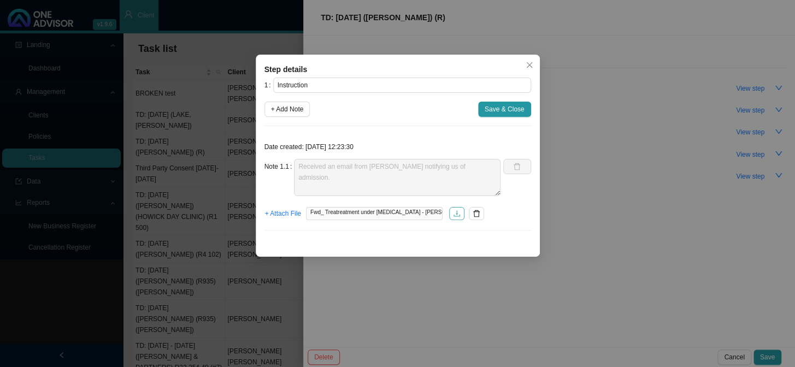
click at [449, 213] on button "button" at bounding box center [456, 213] width 15 height 13
click at [530, 63] on icon "close" at bounding box center [530, 65] width 8 height 8
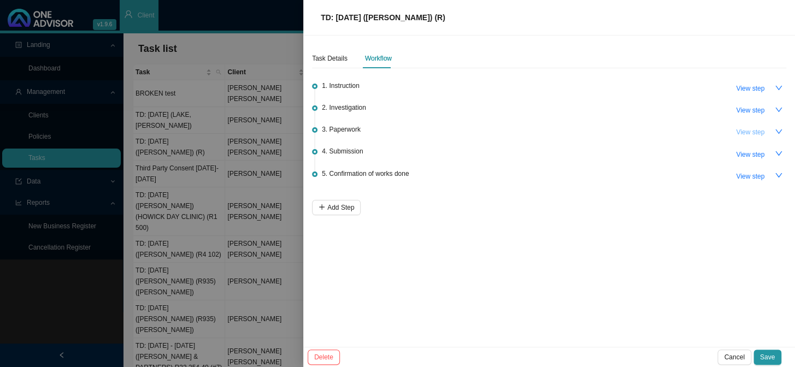
click at [750, 134] on span "View step" at bounding box center [750, 132] width 28 height 11
type input "Paperwork"
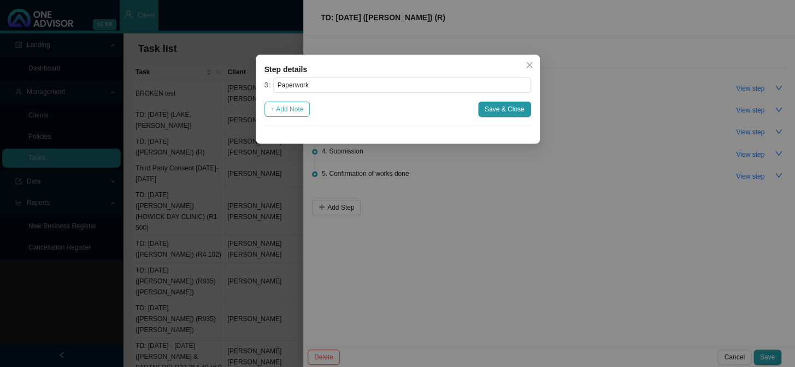
click at [295, 104] on span "+ Add Note" at bounding box center [287, 109] width 33 height 11
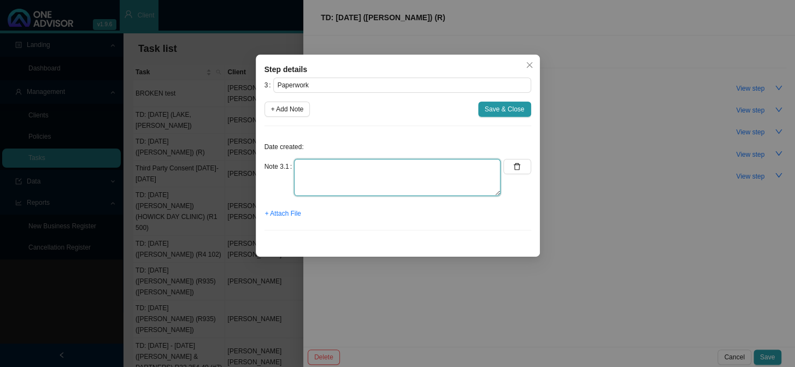
click at [307, 161] on textarea at bounding box center [397, 177] width 207 height 37
click at [317, 166] on textarea "Update CTH" at bounding box center [397, 177] width 207 height 37
type textarea "Updated CTH"
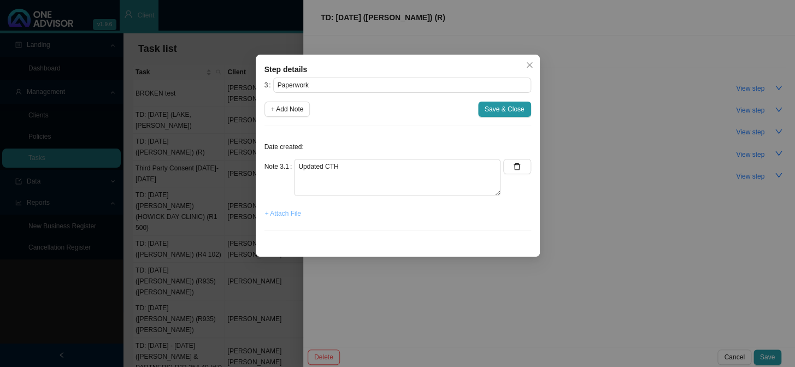
click at [289, 215] on span "+ Attach File" at bounding box center [283, 213] width 36 height 11
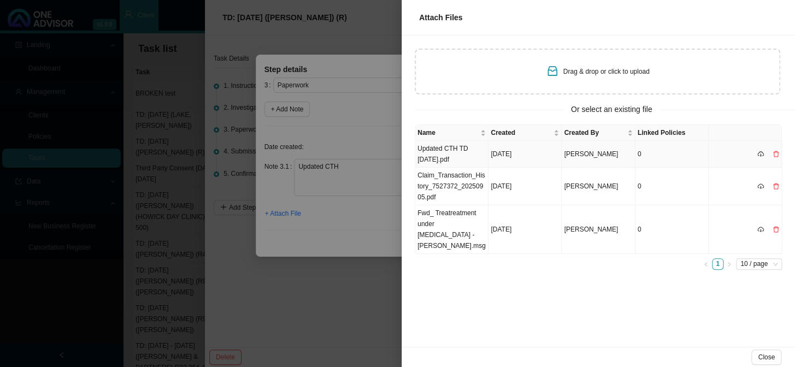
click at [454, 152] on td "Updated CTH TD [DATE].pdf" at bounding box center [451, 154] width 73 height 27
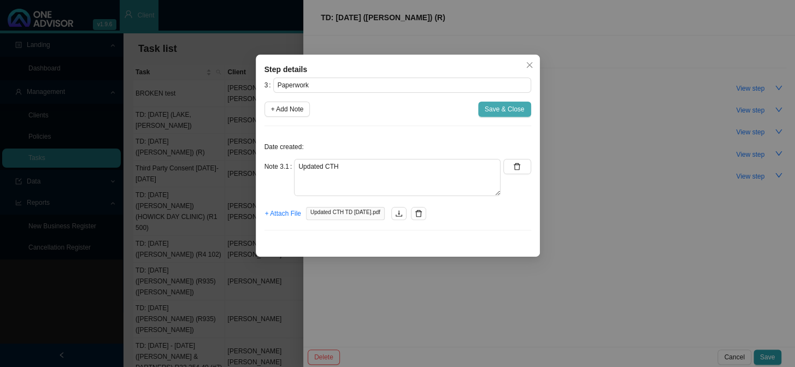
click at [496, 110] on span "Save & Close" at bounding box center [505, 109] width 40 height 11
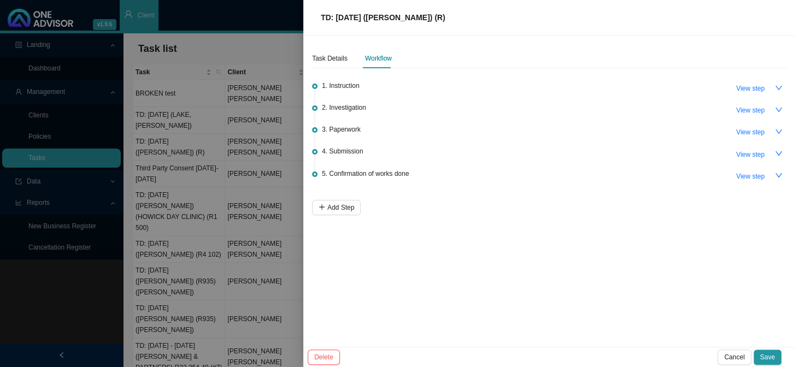
click at [346, 59] on div "Task Details Workflow" at bounding box center [352, 59] width 80 height 20
click at [341, 59] on div "Task Details" at bounding box center [330, 58] width 36 height 11
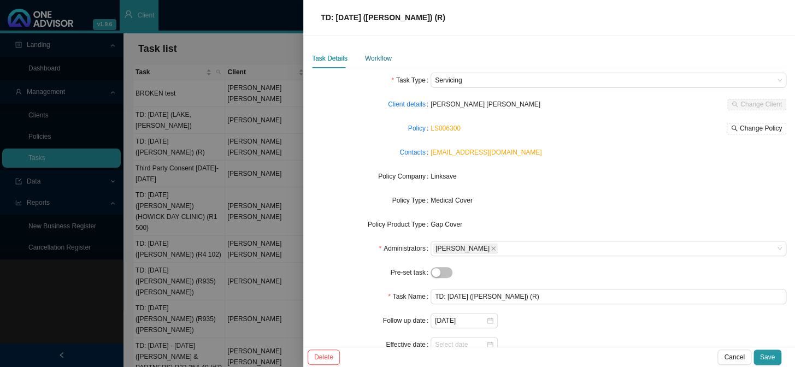
click at [375, 60] on div "Workflow" at bounding box center [378, 58] width 27 height 11
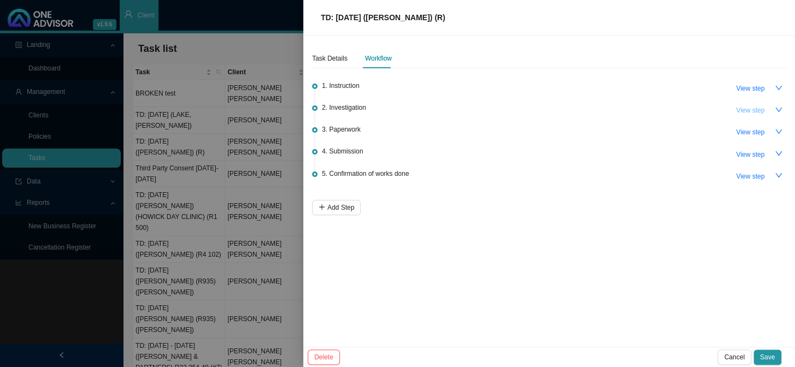
click at [749, 108] on span "View step" at bounding box center [750, 110] width 28 height 11
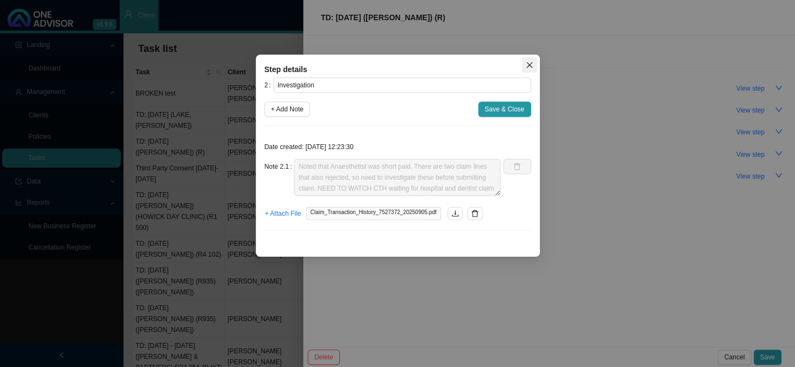
click at [528, 64] on icon "close" at bounding box center [529, 65] width 6 height 6
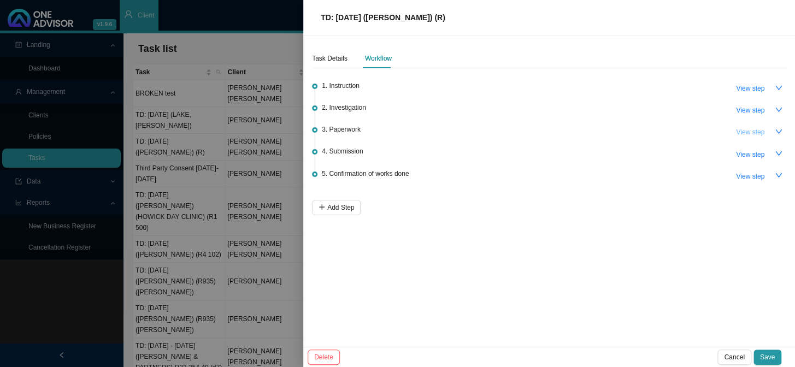
click at [756, 132] on span "View step" at bounding box center [750, 132] width 28 height 11
type input "Paperwork"
type textarea "Updated CTH"
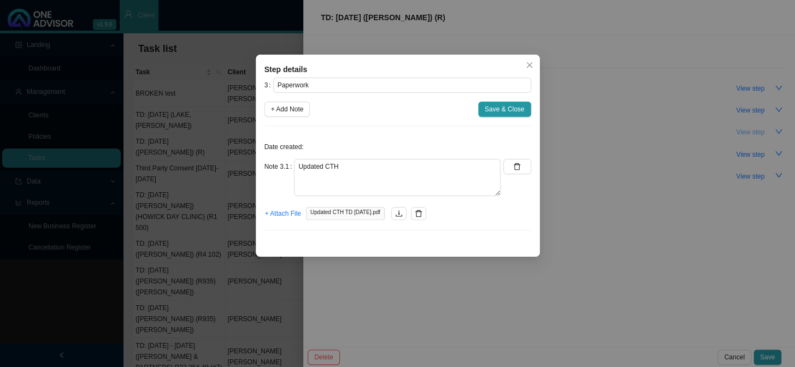
click at [756, 132] on div "Step details 3 Paperwork + Add Note Save & Close Date created: Note 3.1 Updated…" at bounding box center [397, 183] width 795 height 367
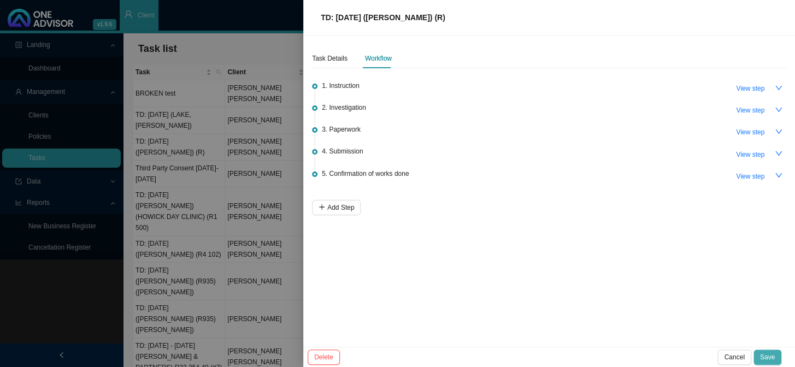
click at [774, 353] on span "Save" at bounding box center [767, 357] width 15 height 11
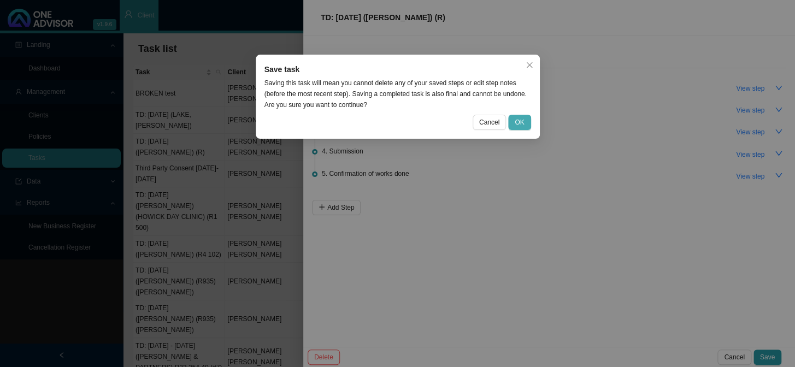
click at [524, 120] on button "OK" at bounding box center [519, 122] width 22 height 15
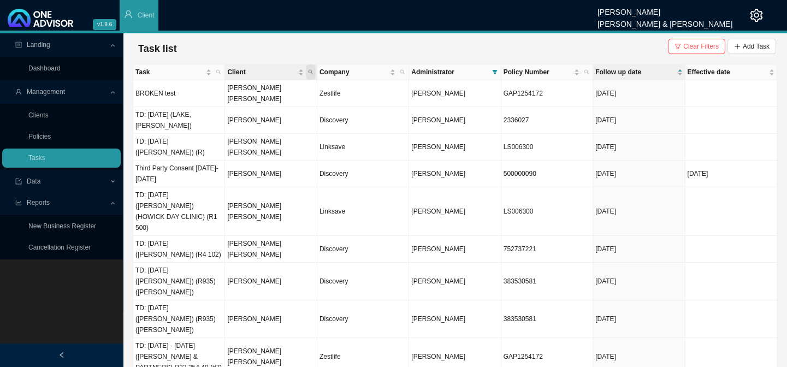
click at [310, 69] on icon "search" at bounding box center [310, 71] width 5 height 5
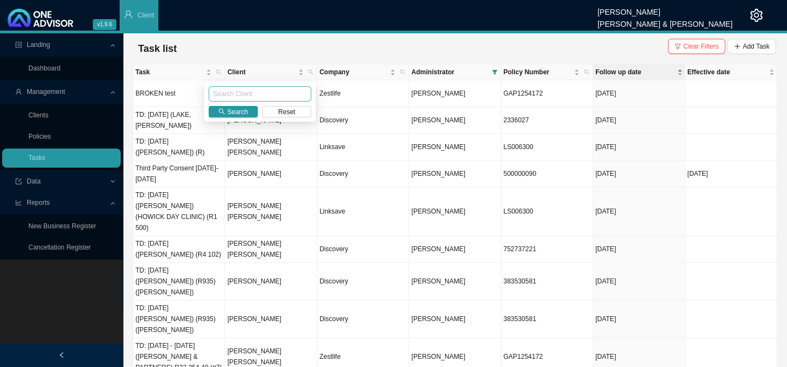
click at [281, 93] on input "text" at bounding box center [260, 93] width 103 height 15
type input "[PERSON_NAME]"
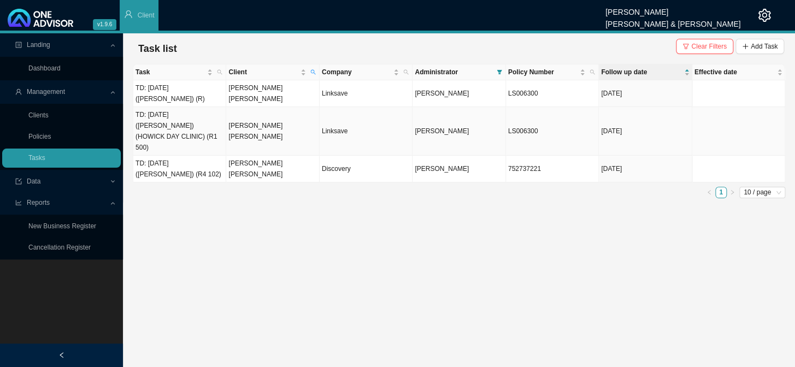
click at [273, 117] on td "[PERSON_NAME] [PERSON_NAME]" at bounding box center [272, 131] width 93 height 49
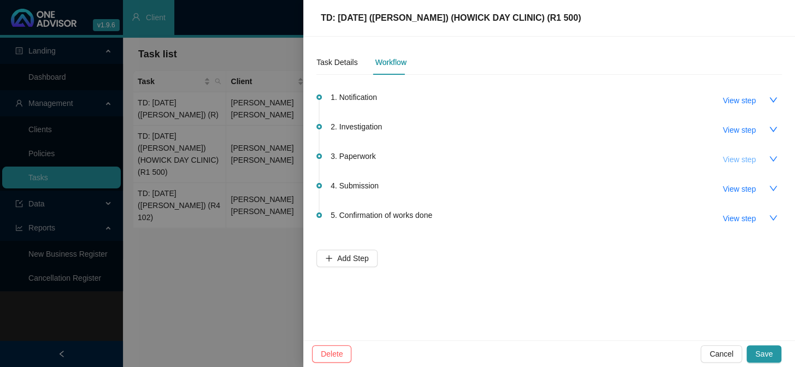
click at [746, 156] on span "View step" at bounding box center [739, 160] width 33 height 12
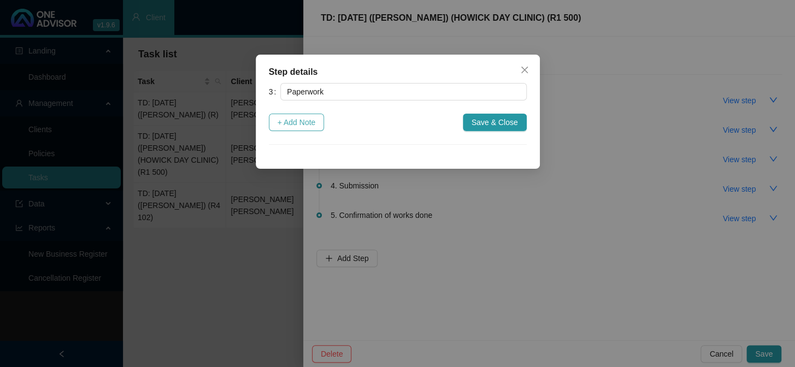
click at [316, 125] on span "+ Add Note" at bounding box center [297, 122] width 38 height 12
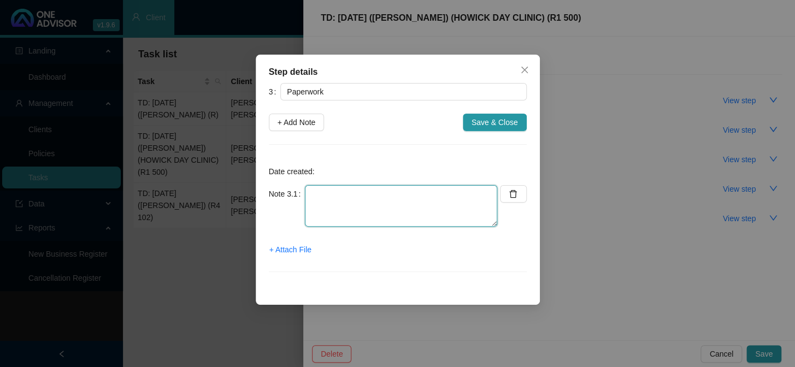
click at [339, 195] on textarea at bounding box center [401, 206] width 192 height 42
type textarea "Updated CTH"
click at [310, 252] on span "+ Attach File" at bounding box center [290, 250] width 42 height 12
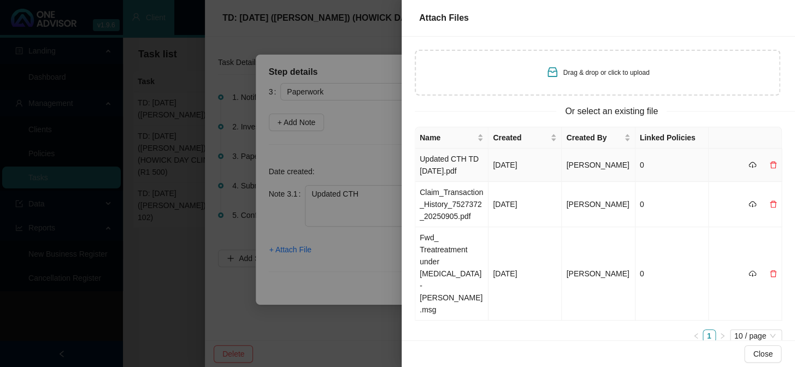
click at [461, 169] on td "Updated CTH TD [DATE].pdf" at bounding box center [451, 165] width 73 height 33
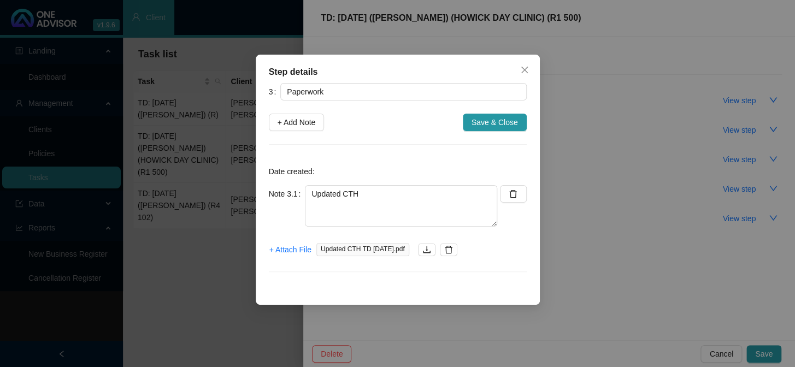
click at [486, 122] on span "Save & Close" at bounding box center [494, 122] width 46 height 12
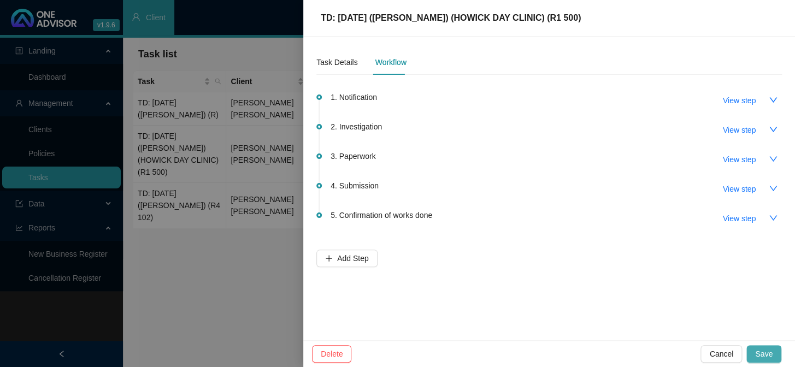
click at [769, 350] on span "Save" at bounding box center [763, 354] width 17 height 12
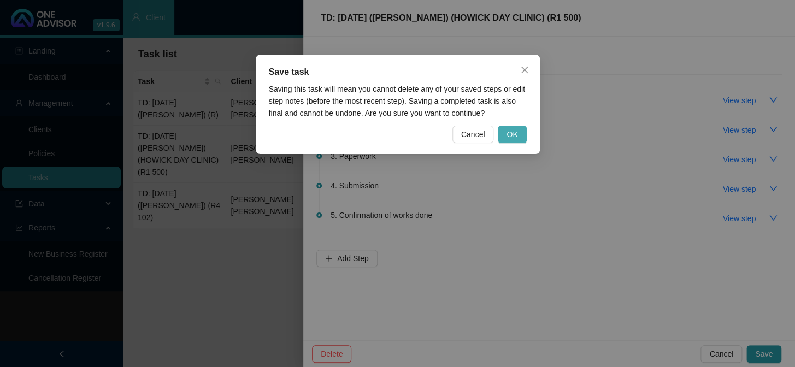
click at [520, 135] on button "OK" at bounding box center [512, 134] width 28 height 17
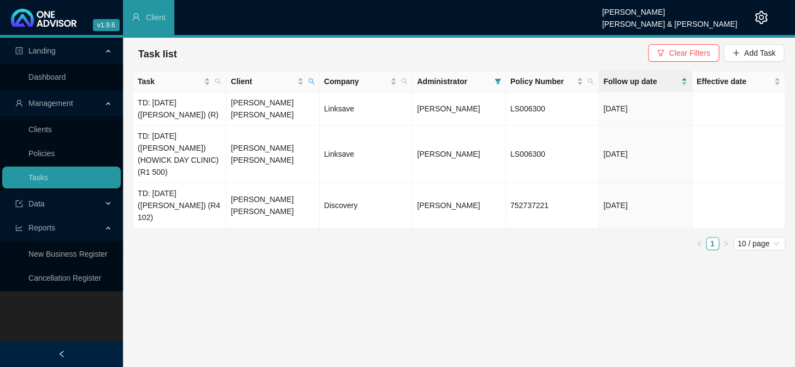
click at [464, 264] on main "Landing Dashboard Management Clients Policies Tasks Data Reports New Business R…" at bounding box center [397, 202] width 795 height 329
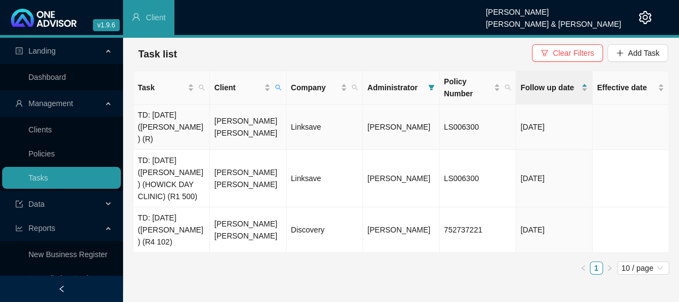
click at [239, 127] on td "[PERSON_NAME] [PERSON_NAME]" at bounding box center [248, 126] width 76 height 45
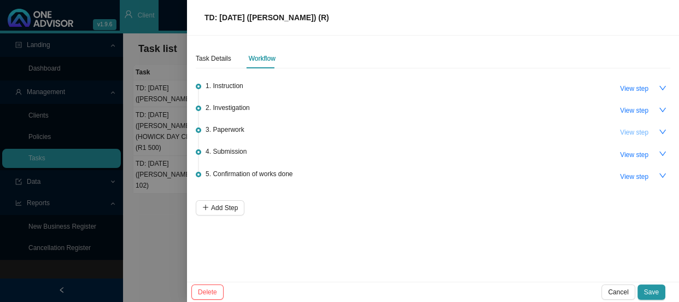
click at [634, 131] on span "View step" at bounding box center [634, 132] width 28 height 11
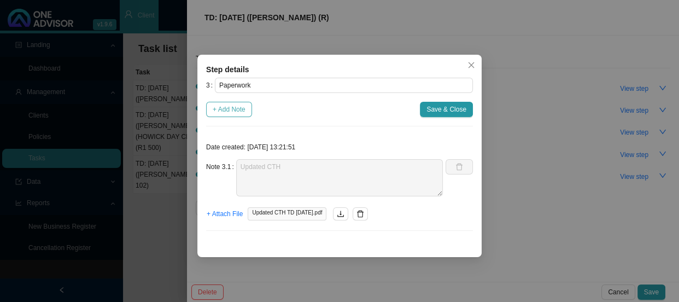
click at [239, 111] on span "+ Add Note" at bounding box center [229, 109] width 33 height 11
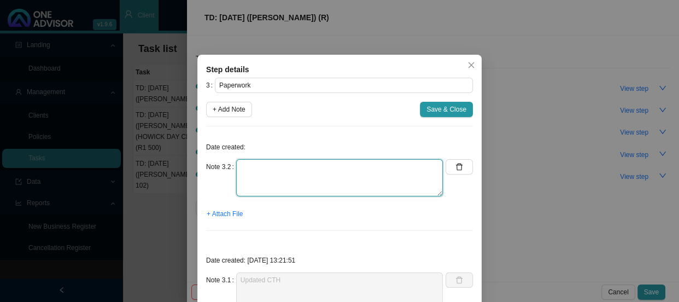
click at [264, 170] on textarea at bounding box center [339, 177] width 207 height 37
drag, startPoint x: 291, startPoint y: 169, endPoint x: 222, endPoint y: 168, distance: 68.3
click at [222, 168] on div "Note 3.2 Requested" at bounding box center [324, 177] width 237 height 37
type textarea "Sent claim form to be completed and requested invoice"
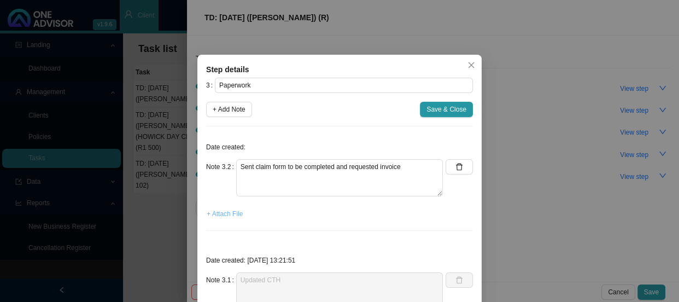
click at [232, 212] on span "+ Attach File" at bounding box center [225, 213] width 36 height 11
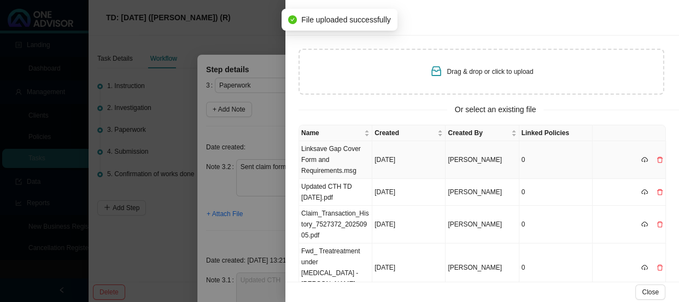
click at [334, 158] on td "Linksave Gap Cover Form and Requirements.msg" at bounding box center [335, 160] width 73 height 38
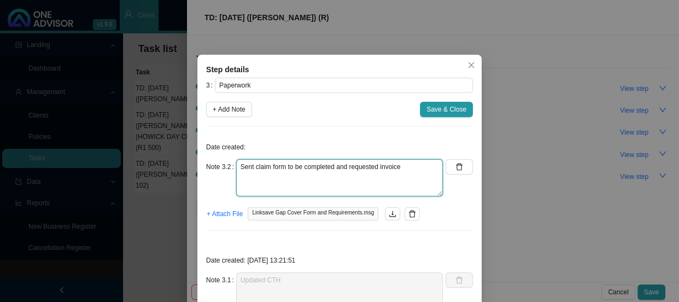
drag, startPoint x: 411, startPoint y: 166, endPoint x: 207, endPoint y: 164, distance: 204.9
click at [207, 164] on div "Note 3.2 Sent claim form to be completed and requested invoice" at bounding box center [324, 177] width 237 height 37
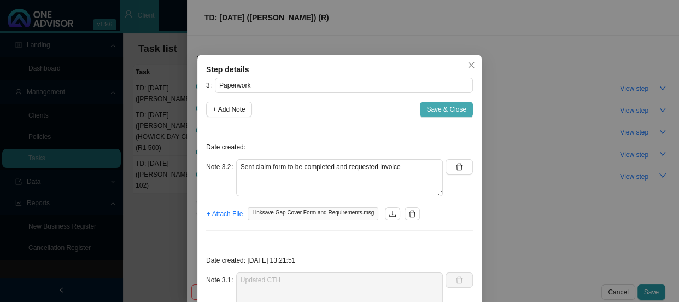
click at [436, 111] on span "Save & Close" at bounding box center [446, 109] width 40 height 11
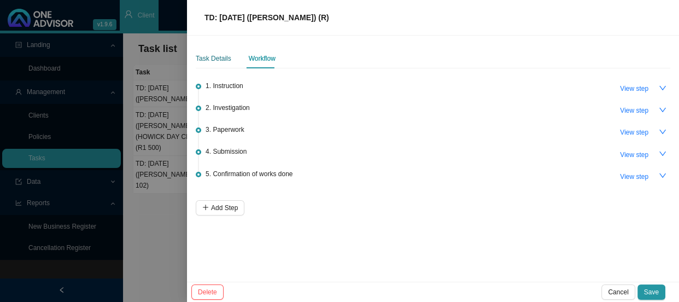
click at [205, 60] on div "Task Details" at bounding box center [214, 58] width 36 height 11
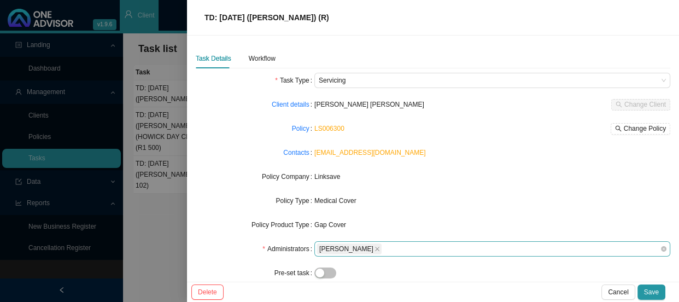
scroll to position [112, 0]
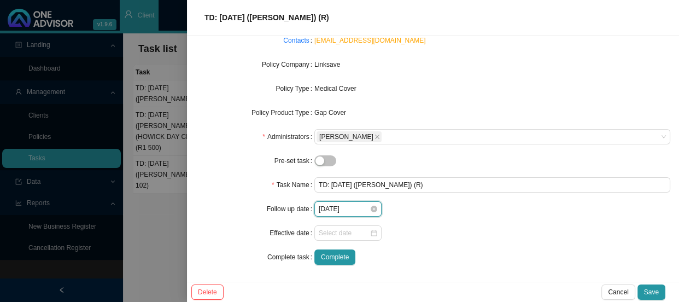
click at [359, 210] on input "[DATE]" at bounding box center [343, 208] width 51 height 11
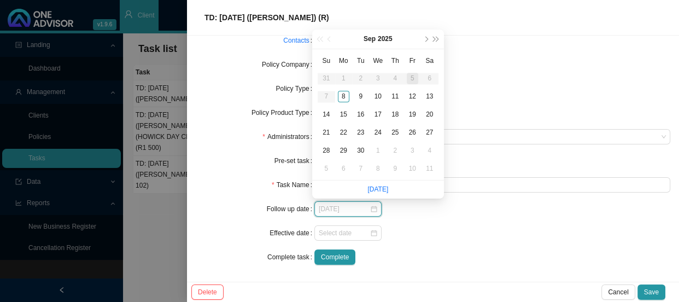
type input "[DATE]"
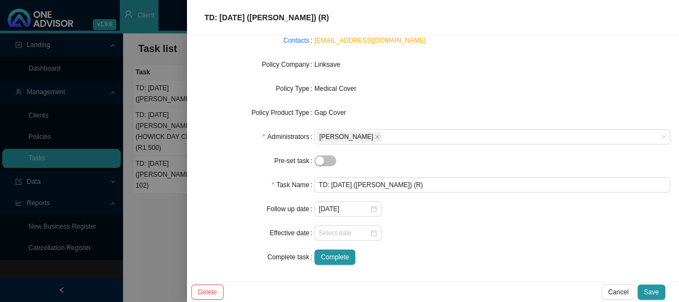
click at [547, 217] on form "Task Type Servicing Client details [PERSON_NAME] [PERSON_NAME] Change Client Po…" at bounding box center [433, 113] width 474 height 304
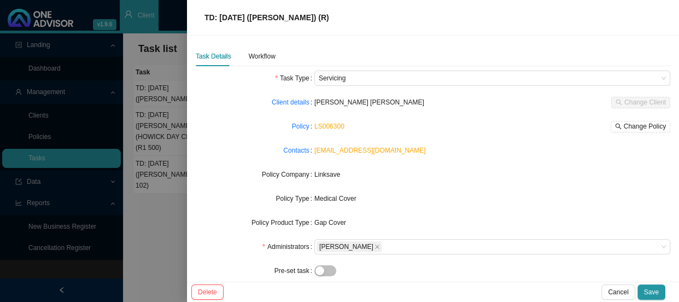
scroll to position [0, 0]
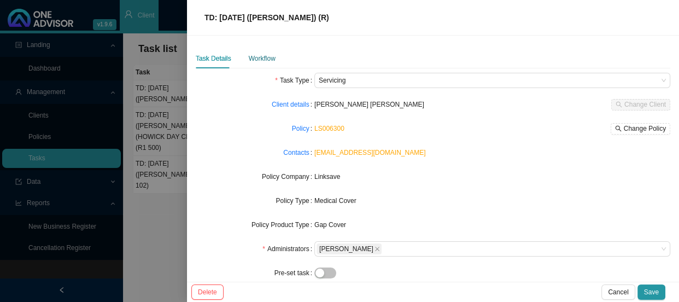
click at [264, 58] on div "Workflow" at bounding box center [262, 58] width 27 height 11
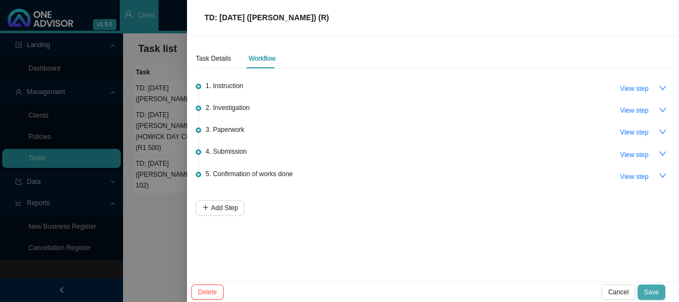
click at [654, 291] on span "Save" at bounding box center [651, 291] width 15 height 11
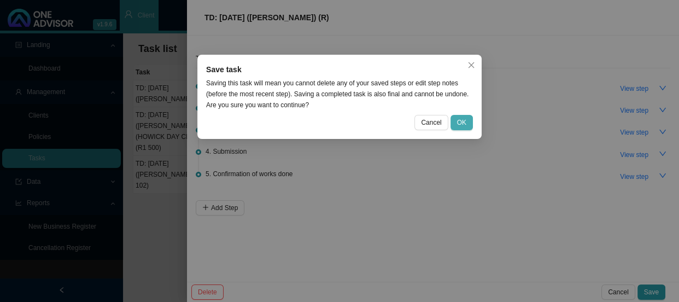
click at [458, 120] on span "OK" at bounding box center [461, 122] width 9 height 11
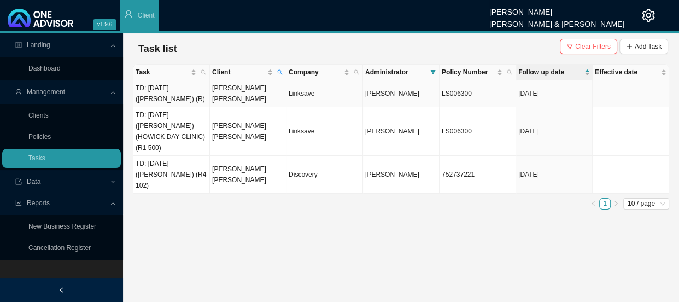
click at [244, 93] on td "[PERSON_NAME] [PERSON_NAME]" at bounding box center [248, 93] width 76 height 27
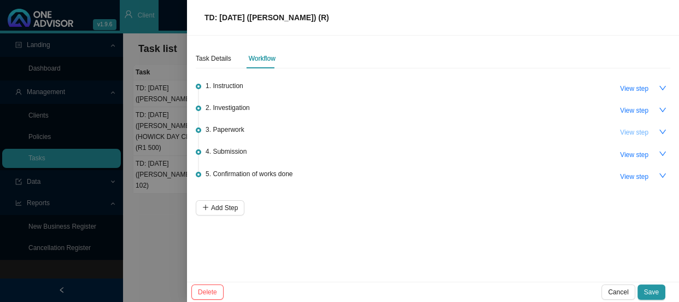
click at [639, 129] on span "View step" at bounding box center [634, 132] width 28 height 11
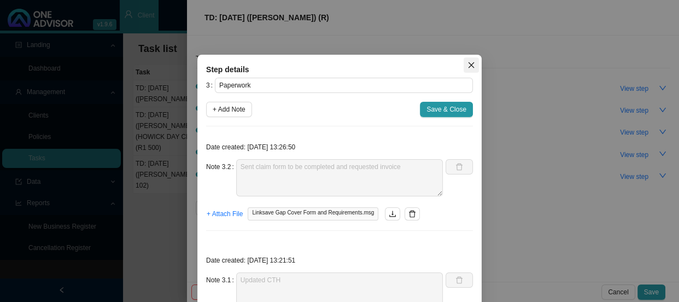
click at [463, 62] on span "Close" at bounding box center [470, 65] width 15 height 8
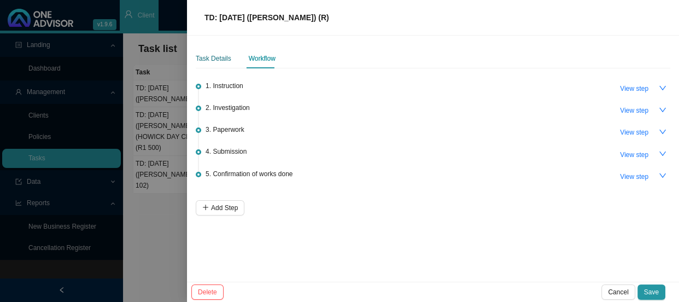
click at [221, 58] on div "Task Details" at bounding box center [214, 58] width 36 height 11
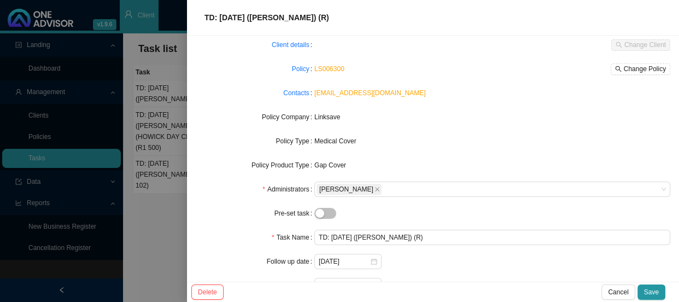
scroll to position [112, 0]
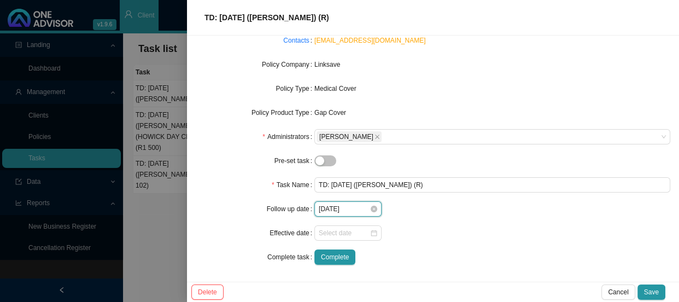
click at [344, 208] on input "[DATE]" at bounding box center [343, 208] width 51 height 11
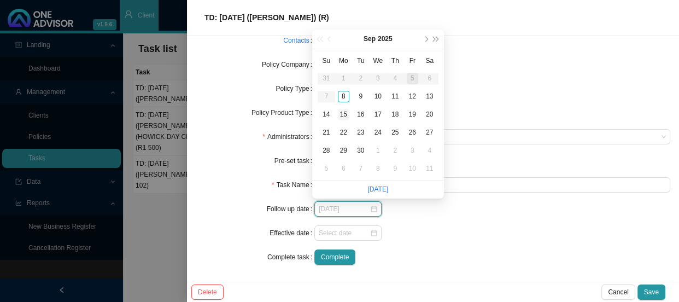
type input "[DATE]"
click at [339, 113] on div "15" at bounding box center [343, 114] width 11 height 11
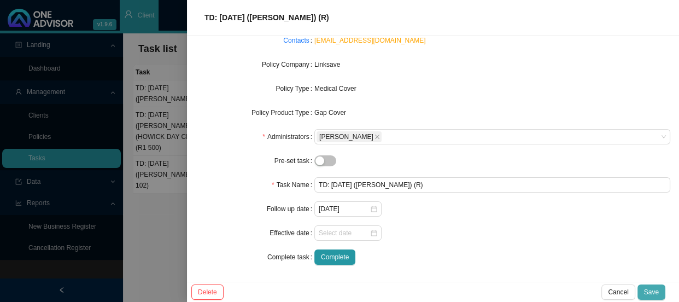
click at [656, 294] on span "Save" at bounding box center [651, 291] width 15 height 11
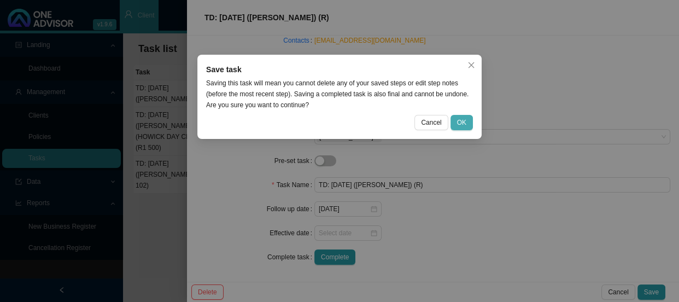
click at [458, 115] on button "OK" at bounding box center [461, 122] width 22 height 15
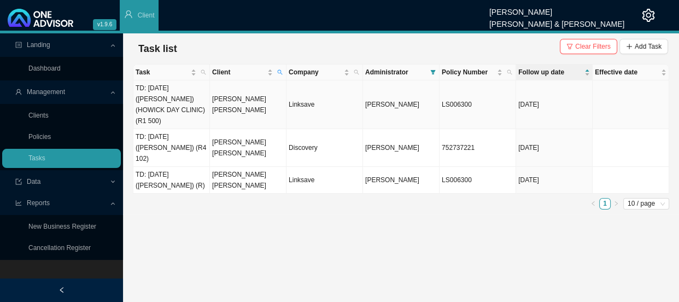
click at [241, 94] on td "[PERSON_NAME] [PERSON_NAME]" at bounding box center [248, 104] width 76 height 49
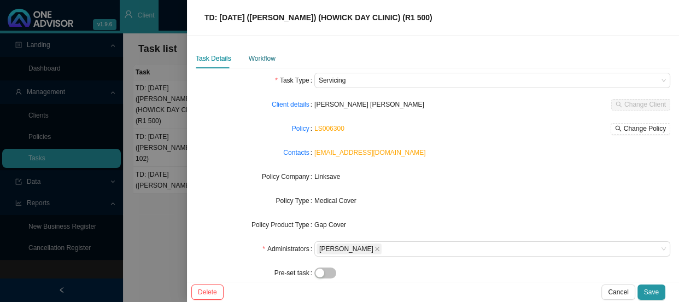
click at [262, 61] on div "Workflow" at bounding box center [262, 58] width 27 height 11
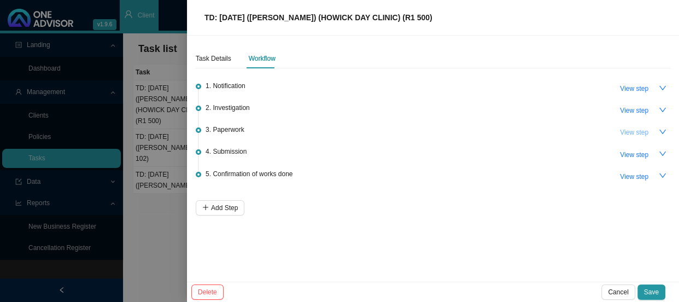
click at [634, 128] on span "View step" at bounding box center [634, 132] width 28 height 11
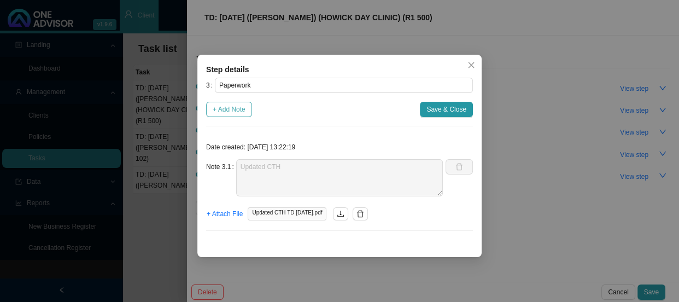
click at [241, 105] on span "+ Add Note" at bounding box center [229, 109] width 33 height 11
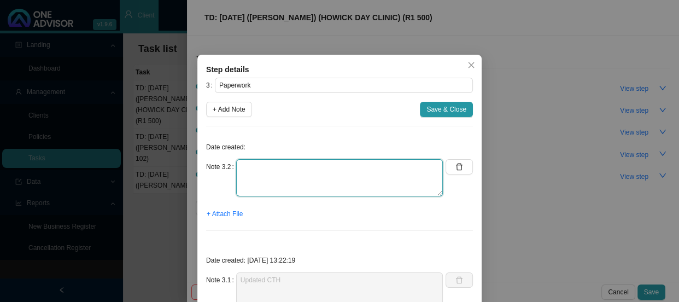
click at [294, 170] on textarea at bounding box center [339, 177] width 207 height 37
paste textarea "Sent claim form to be completed and requested invoice"
type textarea "Sent claim form to be completed and requested invoice"
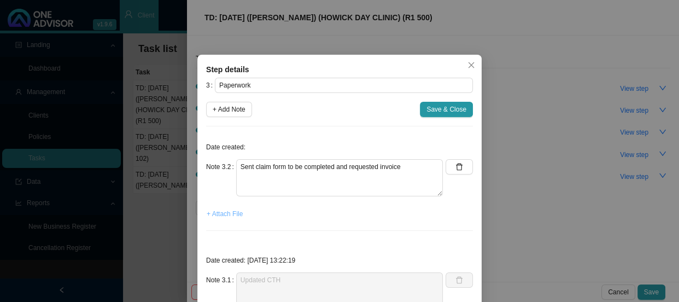
click at [224, 210] on span "+ Attach File" at bounding box center [225, 213] width 36 height 11
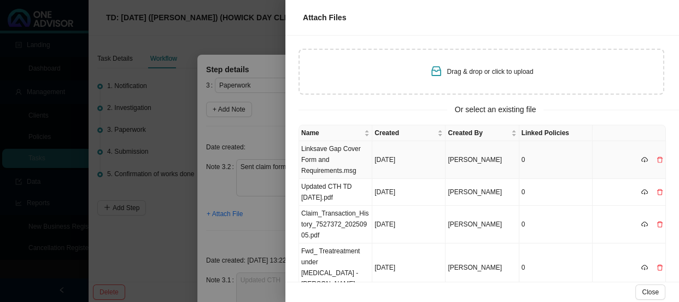
click at [331, 152] on td "Linksave Gap Cover Form and Requirements.msg" at bounding box center [335, 160] width 73 height 38
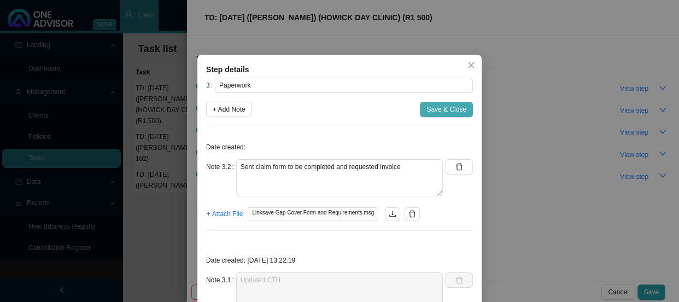
click at [439, 111] on span "Save & Close" at bounding box center [446, 109] width 40 height 11
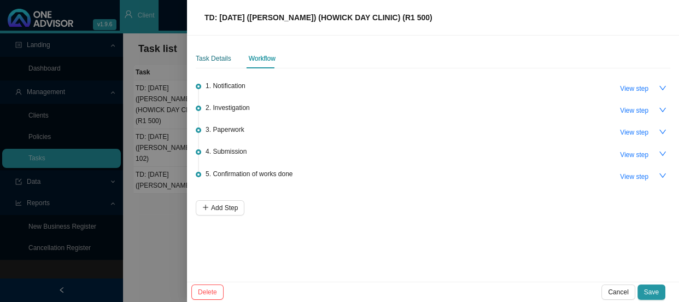
click at [205, 57] on div "Task Details" at bounding box center [214, 58] width 36 height 11
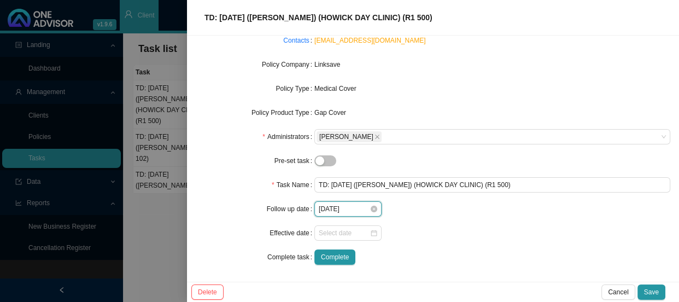
click at [351, 207] on input "[DATE]" at bounding box center [343, 208] width 51 height 11
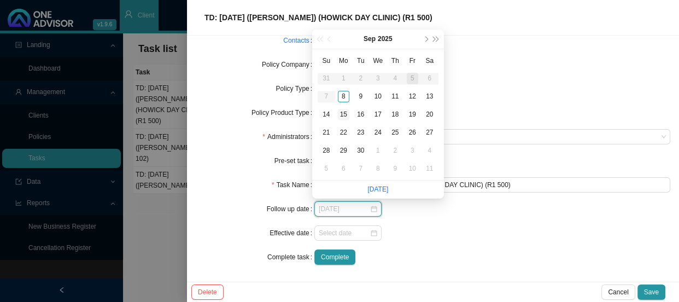
type input "[DATE]"
click at [340, 109] on div "15" at bounding box center [343, 114] width 11 height 11
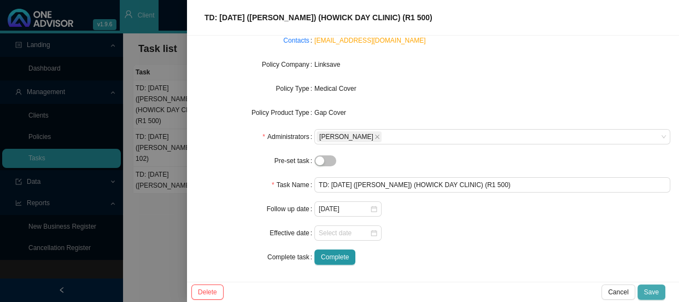
click at [648, 290] on span "Save" at bounding box center [651, 291] width 15 height 11
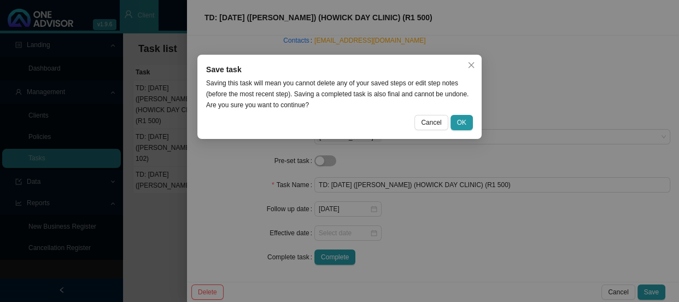
click at [462, 111] on div "Save task Saving this task will mean you cannot delete any of your saved steps …" at bounding box center [339, 97] width 284 height 84
click at [462, 126] on span "OK" at bounding box center [461, 122] width 9 height 11
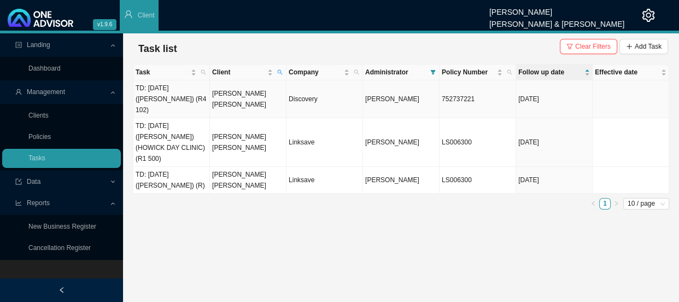
click at [228, 98] on td "[PERSON_NAME] [PERSON_NAME]" at bounding box center [248, 99] width 76 height 38
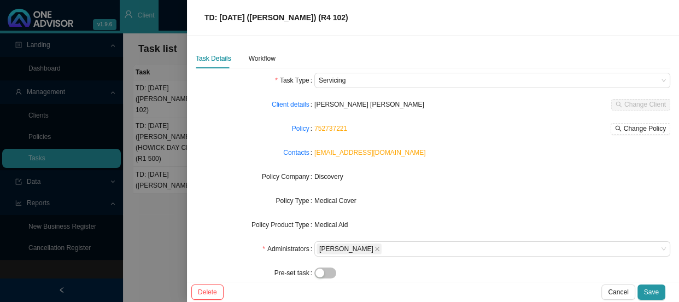
click at [339, 126] on link "752737221" at bounding box center [330, 129] width 33 height 8
click at [255, 58] on div "Workflow" at bounding box center [262, 58] width 27 height 11
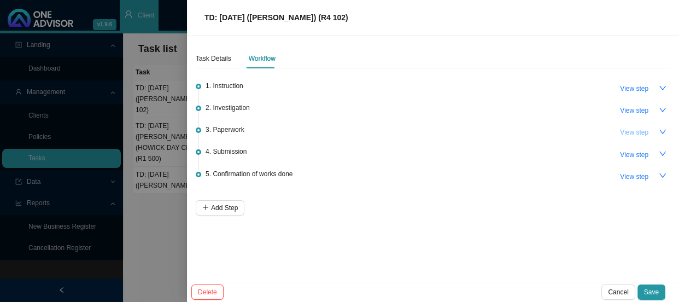
click at [634, 131] on span "View step" at bounding box center [634, 132] width 28 height 11
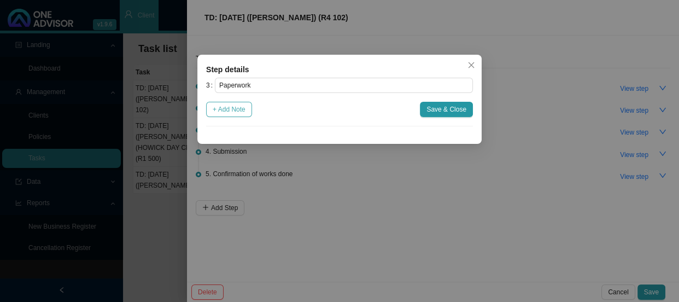
click at [234, 111] on span "+ Add Note" at bounding box center [229, 109] width 33 height 11
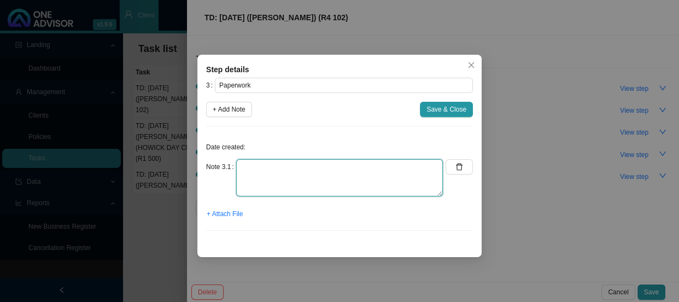
click at [269, 175] on textarea at bounding box center [339, 177] width 207 height 37
type textarea "p"
type textarea "Requested"
drag, startPoint x: 290, startPoint y: 168, endPoint x: 221, endPoint y: 170, distance: 68.9
click at [221, 170] on div "Note 3.1 Requested" at bounding box center [324, 177] width 237 height 37
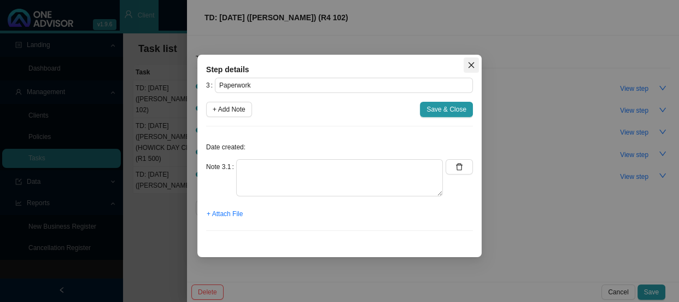
click at [468, 63] on icon "close" at bounding box center [471, 65] width 8 height 8
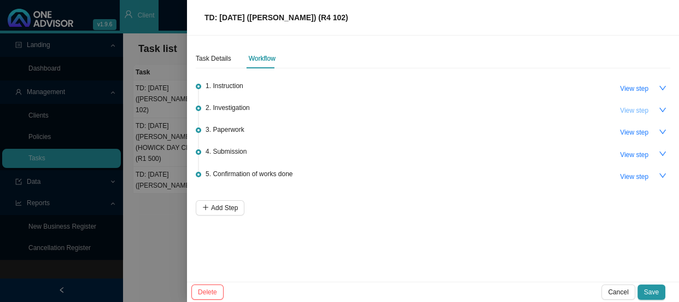
click at [643, 109] on span "View step" at bounding box center [634, 110] width 28 height 11
type input "Investigation"
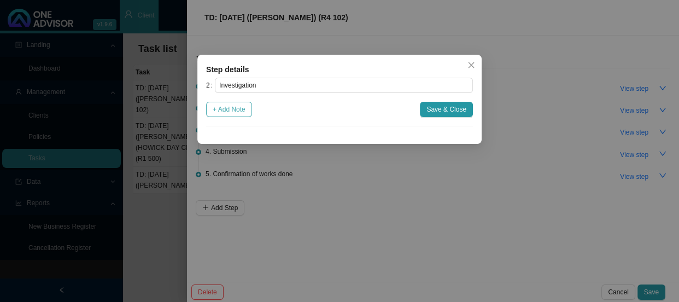
click at [230, 114] on span "+ Add Note" at bounding box center [229, 109] width 33 height 11
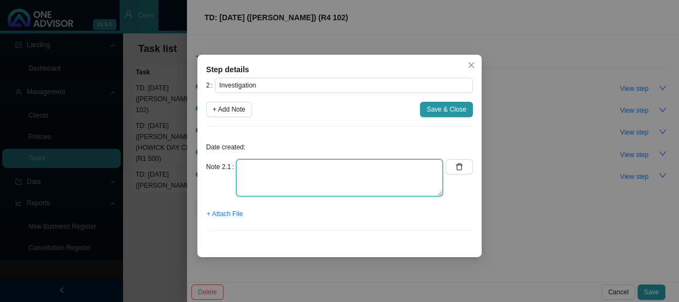
click at [253, 169] on textarea at bounding box center [339, 177] width 207 height 37
click at [287, 168] on textarea "P" at bounding box center [339, 177] width 207 height 37
drag, startPoint x: 253, startPoint y: 191, endPoint x: 231, endPoint y: 190, distance: 21.9
click at [231, 190] on div "Note 2.1 Phoned DH, Spoke to ref:" at bounding box center [324, 177] width 237 height 37
click at [247, 179] on textarea "Phoned DH, Spoke to REF:" at bounding box center [339, 177] width 207 height 37
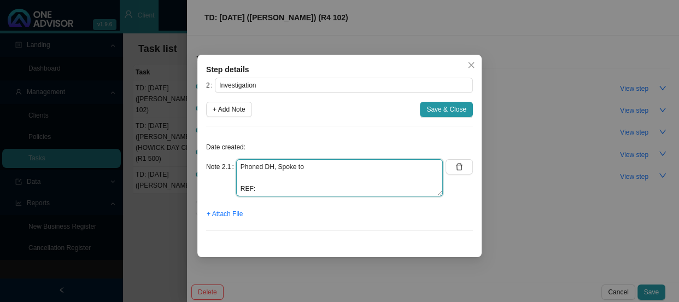
paste textarea "752737221"
click at [337, 168] on textarea "Phoned DH, Spoke to 752737221 REF:" at bounding box center [339, 177] width 207 height 37
drag, startPoint x: 337, startPoint y: 168, endPoint x: 308, endPoint y: 167, distance: 29.0
click at [308, 167] on textarea "Phoned DH, Spoke to DAZREE 752737221 REF:" at bounding box center [339, 177] width 207 height 37
drag, startPoint x: 248, startPoint y: 174, endPoint x: 238, endPoint y: 172, distance: 10.5
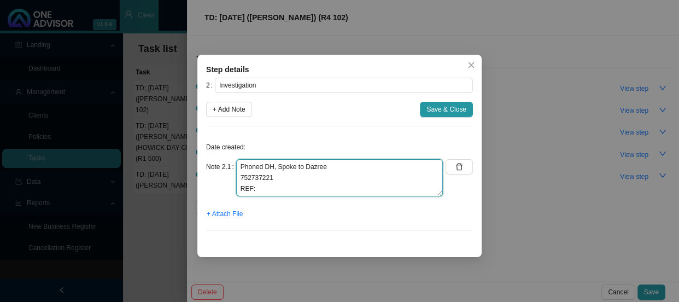
click at [238, 172] on textarea "Phoned DH, Spoke to Dazree 752737221 REF:" at bounding box center [339, 177] width 207 height 37
click at [354, 168] on textarea "Phoned DH, Spoke to Dazree REF:" at bounding box center [339, 177] width 207 height 37
paste textarea "752737221"
click at [324, 167] on textarea "Phoned DH, Spoke to Dazree752737221 REF:" at bounding box center [339, 177] width 207 height 37
click at [285, 177] on textarea "Phoned DH, Spoke to Dazree 752737221 REF:" at bounding box center [339, 177] width 207 height 37
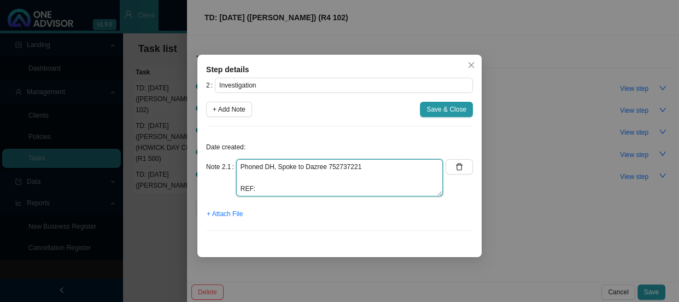
paste textarea "The claim was short paid because two codes are not covered on the member's plan."
drag, startPoint x: 351, startPoint y: 175, endPoint x: 338, endPoint y: 175, distance: 13.1
click at [338, 175] on textarea "Phoned DH, Spoke to Dazree 752737221 The claim was short paid because two codes…" at bounding box center [339, 177] width 207 height 37
click at [357, 176] on textarea "Phoned DH, Spoke to Dazree 752737221 The claim was short paid because codes are…" at bounding box center [339, 177] width 207 height 37
click at [355, 177] on textarea "Phoned DH, Spoke to Dazree 752737221 The claim was short paid because codes are…" at bounding box center [339, 177] width 207 height 37
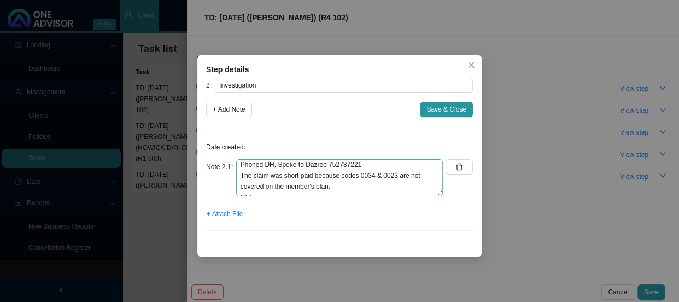
scroll to position [0, 0]
click at [339, 192] on textarea "Phoned DH, Spoke to Dazree 752737221 The claim was short paid because codes 003…" at bounding box center [339, 177] width 207 height 37
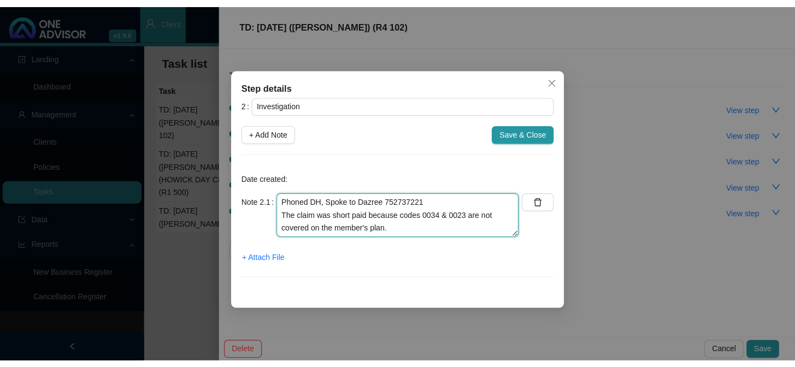
scroll to position [11, 0]
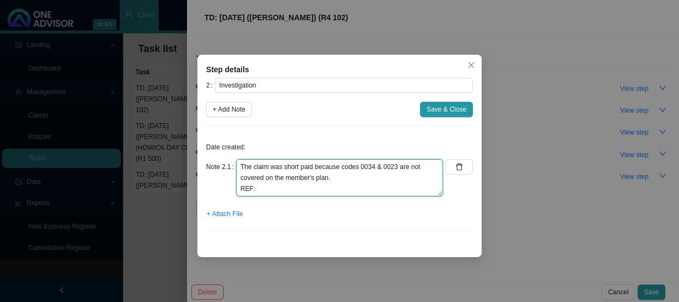
click at [314, 193] on textarea "Phoned DH, Spoke to Dazree 752737221 The claim was short paid because codes 003…" at bounding box center [339, 177] width 207 height 37
click at [278, 190] on textarea "Phoned DH, Spoke to Dazree 752737221 The claim was short paid because codes 003…" at bounding box center [339, 177] width 207 height 37
paste textarea "11457550003"
type textarea "Phoned DH, Spoke to Dazree 752737221 The claim was short paid because codes 003…"
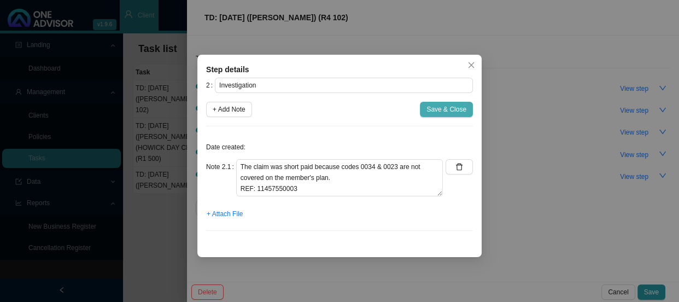
click at [441, 110] on span "Save & Close" at bounding box center [446, 109] width 40 height 11
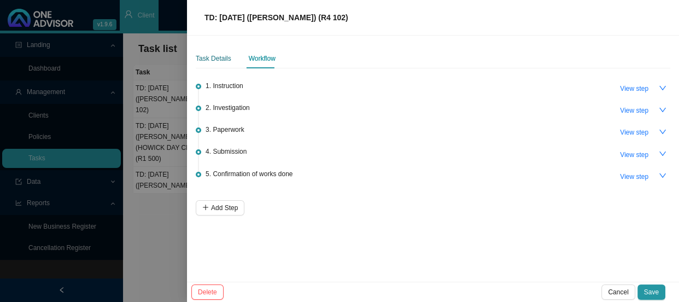
click at [214, 57] on div "Task Details" at bounding box center [214, 58] width 36 height 11
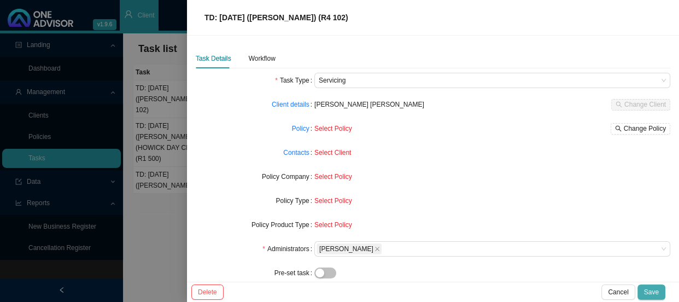
click at [652, 293] on span "Save" at bounding box center [651, 291] width 15 height 11
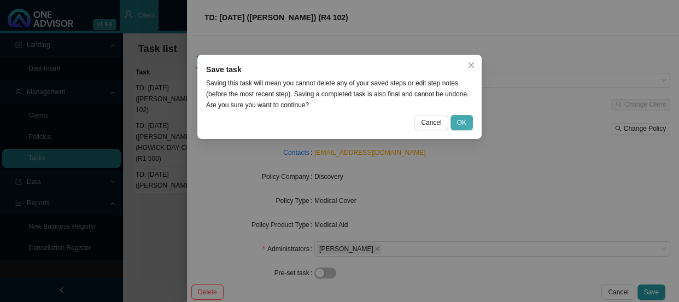
click at [458, 122] on span "OK" at bounding box center [461, 122] width 9 height 11
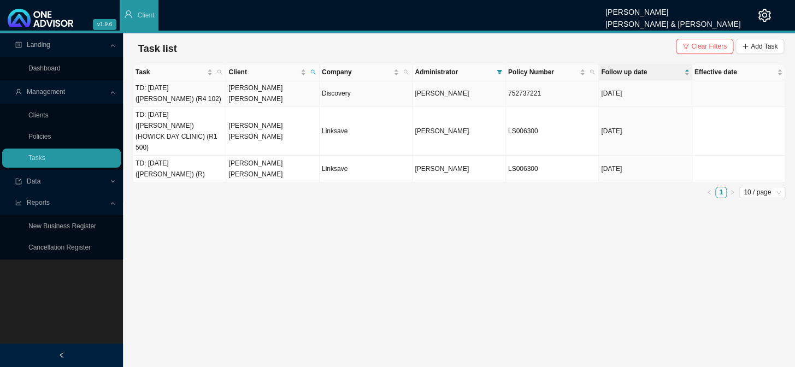
click at [252, 93] on td "[PERSON_NAME] [PERSON_NAME]" at bounding box center [272, 93] width 93 height 27
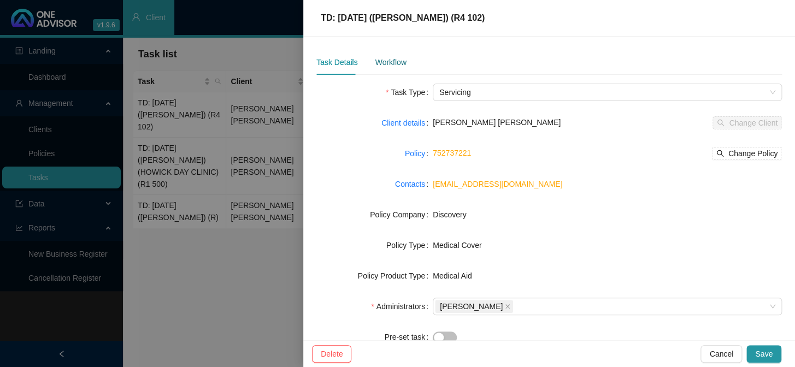
click at [393, 67] on div "Workflow" at bounding box center [390, 62] width 31 height 12
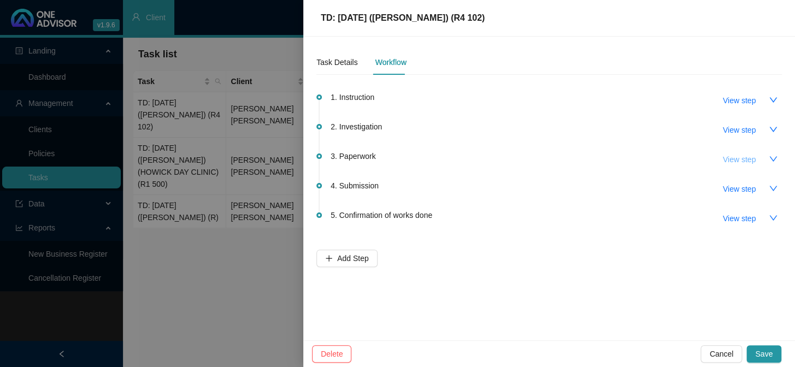
click at [741, 158] on span "View step" at bounding box center [739, 160] width 33 height 12
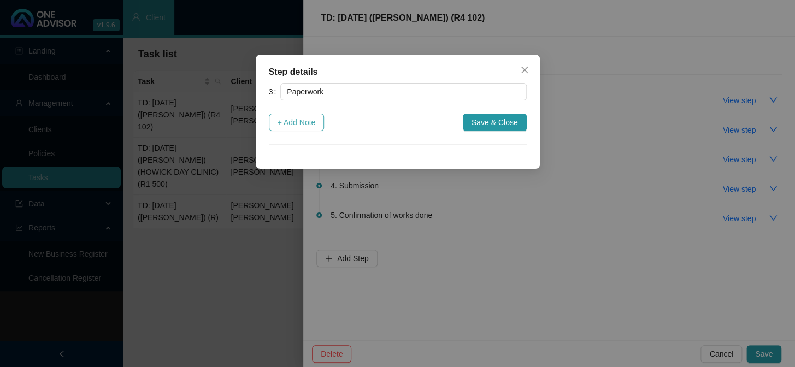
click at [302, 127] on span "+ Add Note" at bounding box center [297, 122] width 38 height 12
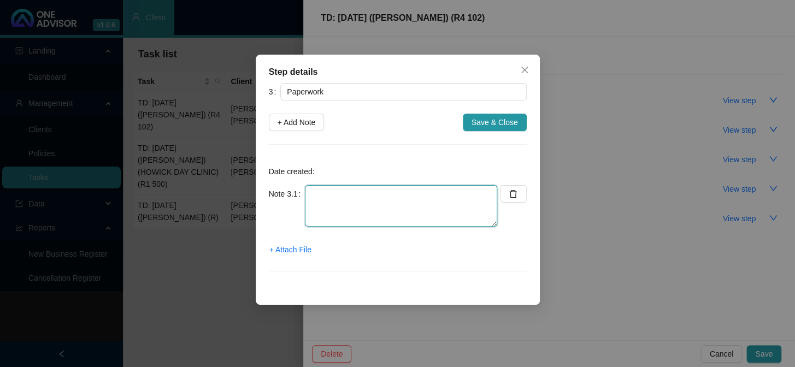
click at [319, 191] on textarea at bounding box center [401, 206] width 192 height 42
type textarea "Requested invoice"
drag, startPoint x: 393, startPoint y: 193, endPoint x: 301, endPoint y: 191, distance: 92.4
click at [301, 191] on div "Note 3.1 Requested invoice" at bounding box center [383, 206] width 229 height 42
click at [524, 64] on button "Close" at bounding box center [524, 69] width 17 height 17
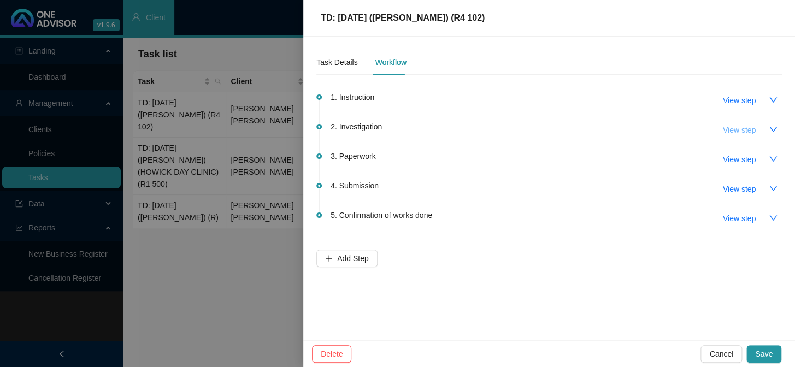
click at [733, 131] on span "View step" at bounding box center [739, 130] width 33 height 12
type input "Investigation"
type textarea "Phoned DH, Spoke to Dazree 752737221 The claim was short paid because codes 003…"
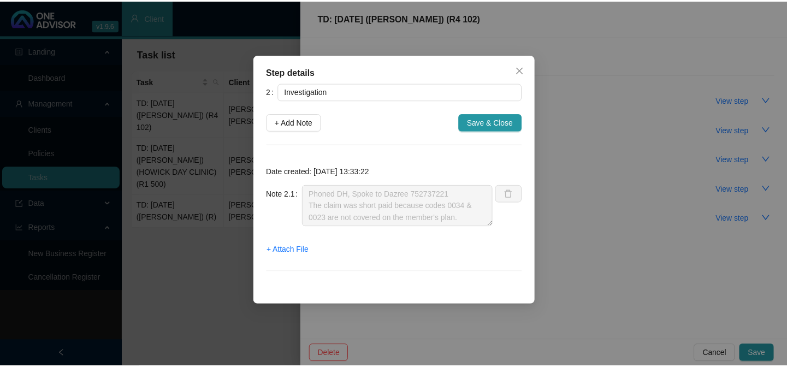
scroll to position [11, 0]
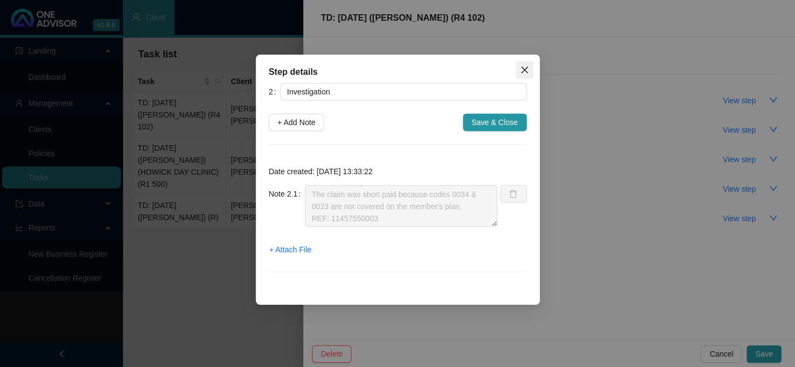
click at [529, 72] on span "Close" at bounding box center [524, 70] width 17 height 9
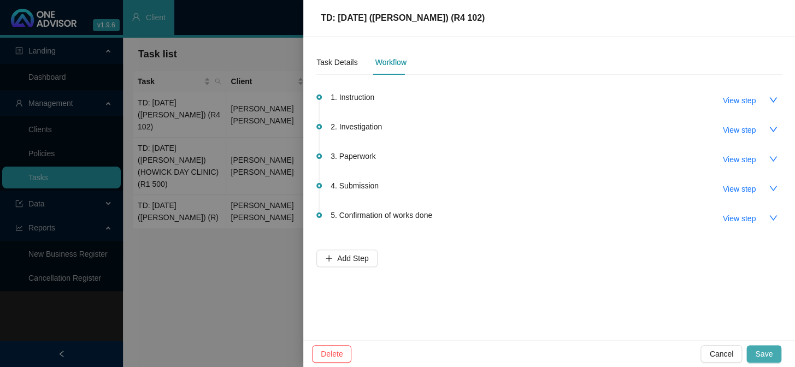
click at [775, 350] on button "Save" at bounding box center [763, 353] width 35 height 17
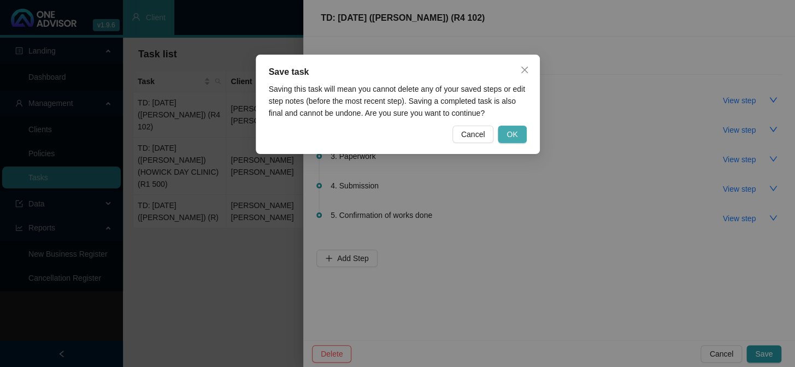
click at [509, 129] on span "OK" at bounding box center [511, 134] width 11 height 12
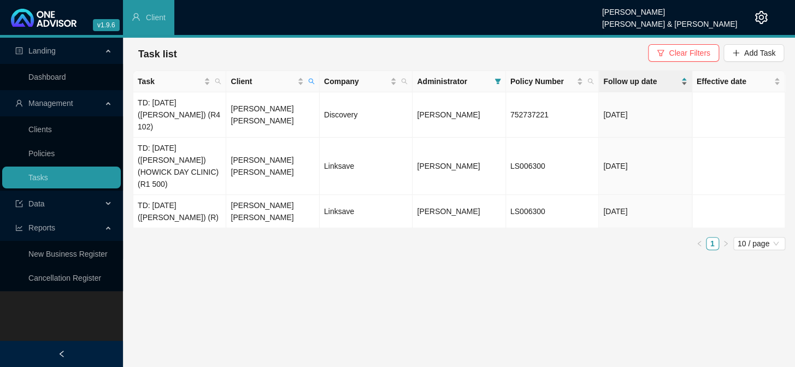
click at [638, 82] on span "Follow up date" at bounding box center [640, 81] width 75 height 12
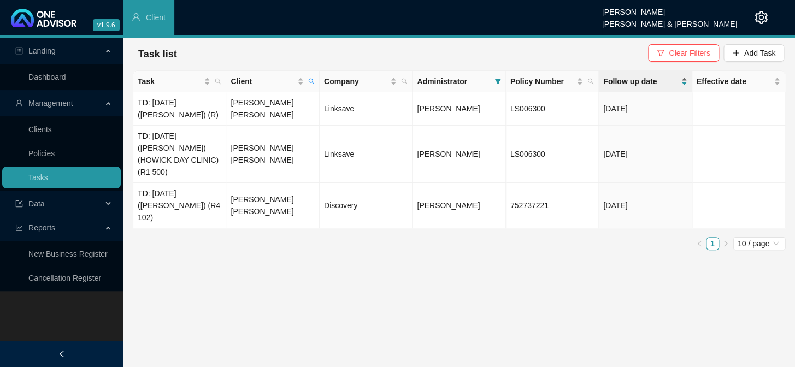
click at [638, 82] on span "Follow up date" at bounding box center [640, 81] width 75 height 12
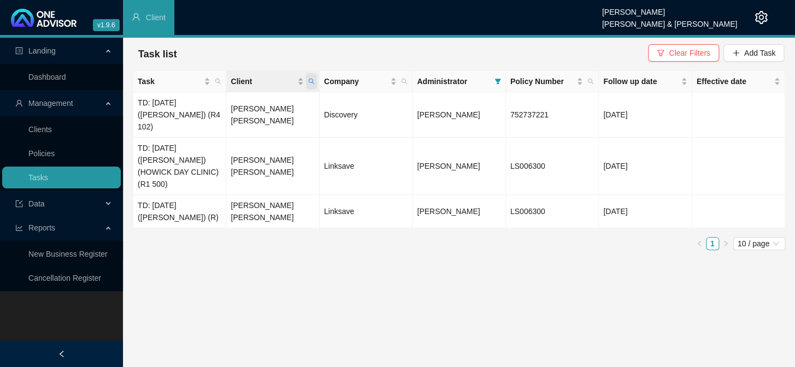
click at [312, 80] on icon "search" at bounding box center [311, 81] width 7 height 7
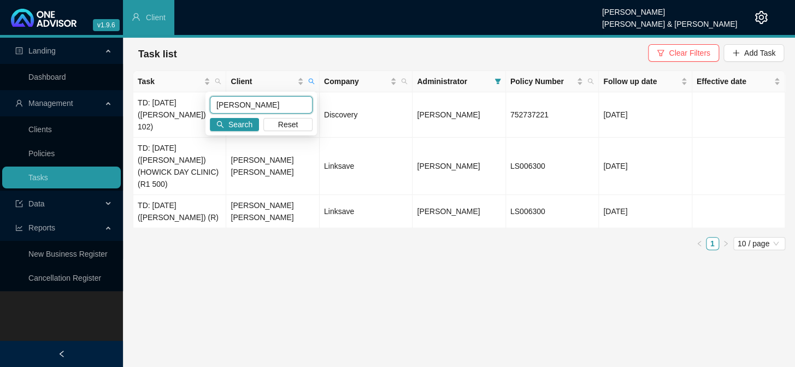
drag, startPoint x: 247, startPoint y: 104, endPoint x: 215, endPoint y: 103, distance: 32.8
click at [215, 103] on input "[PERSON_NAME]" at bounding box center [261, 104] width 103 height 17
click at [280, 126] on span "Reset" at bounding box center [288, 125] width 20 height 12
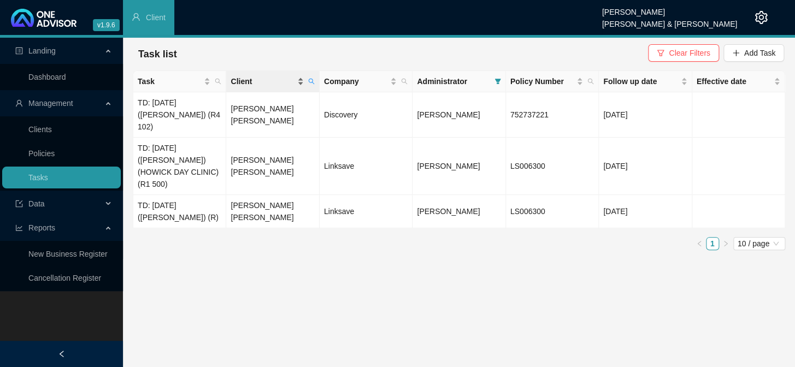
click at [254, 82] on span "Client" at bounding box center [263, 81] width 64 height 12
click at [310, 85] on span at bounding box center [311, 81] width 11 height 16
type input "[PERSON_NAME]"
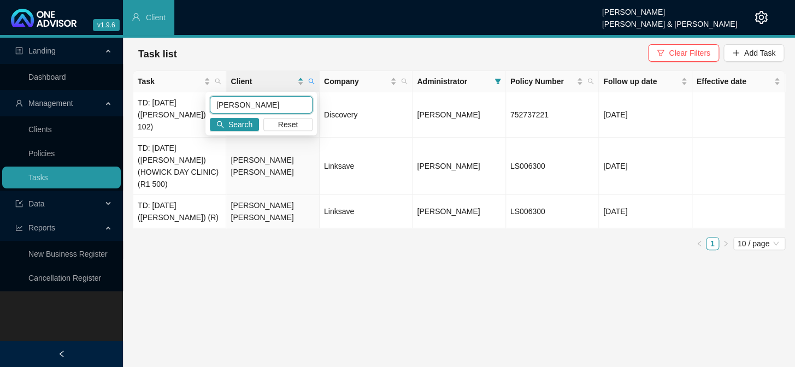
drag, startPoint x: 248, startPoint y: 97, endPoint x: 186, endPoint y: 99, distance: 61.8
click at [186, 99] on body "v1.9.6 [PERSON_NAME] [PERSON_NAME] & [PERSON_NAME] Client Landing Dashboard Man…" at bounding box center [397, 183] width 795 height 367
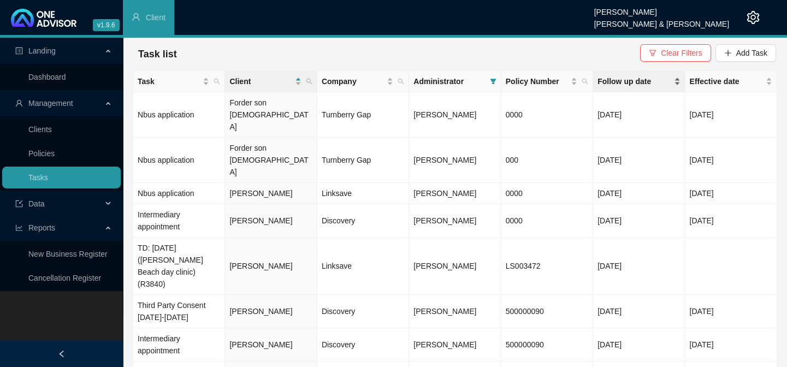
click at [644, 79] on span "Follow up date" at bounding box center [635, 81] width 74 height 12
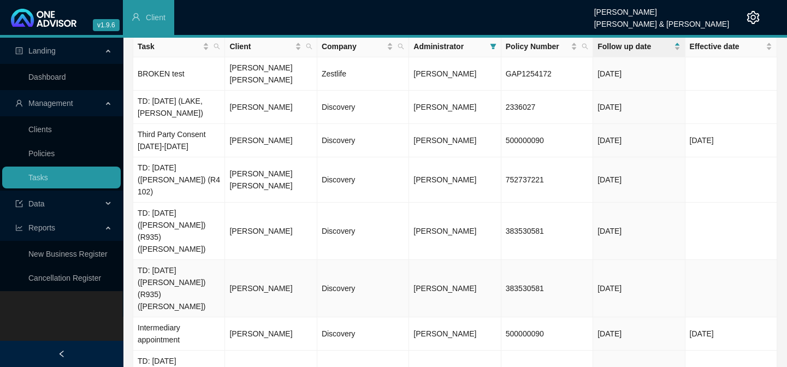
scroll to position [0, 0]
